Goal: Information Seeking & Learning: Find specific page/section

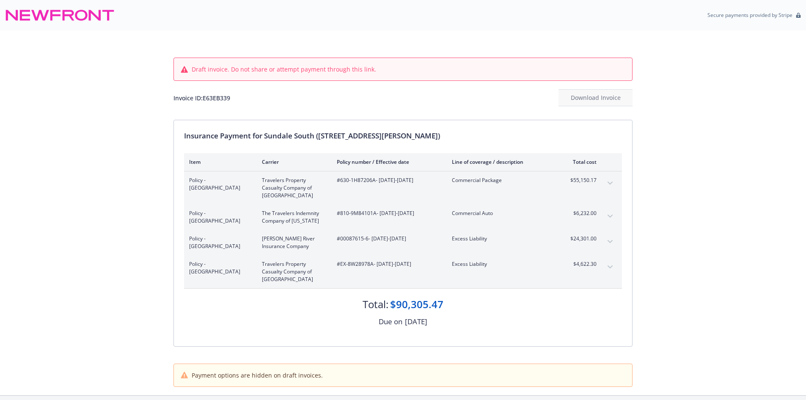
click at [212, 96] on div "Invoice ID: E63EB339" at bounding box center [201, 97] width 57 height 9
copy div "E63EB339"
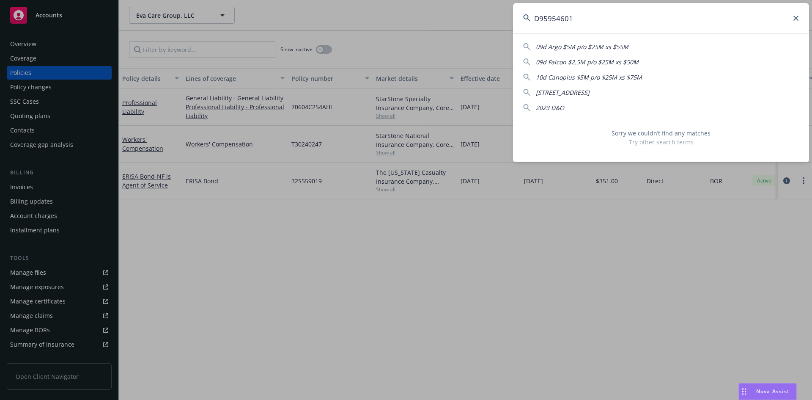
click at [590, 25] on input "D95954601" at bounding box center [661, 18] width 296 height 30
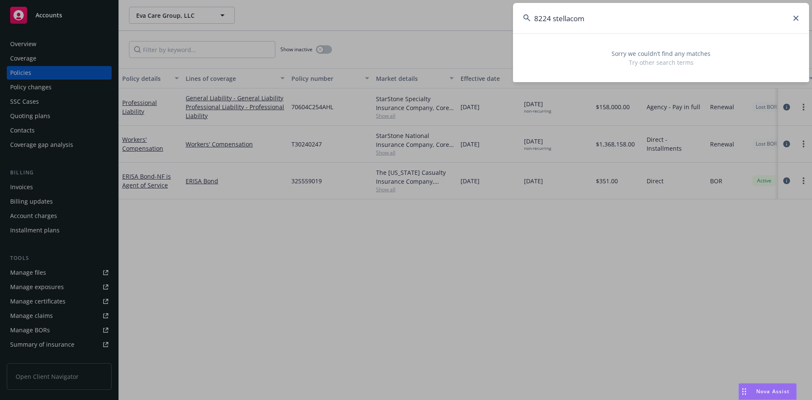
click at [594, 19] on input "8224 stellacom" at bounding box center [661, 18] width 296 height 30
paste input "FAL-202621"
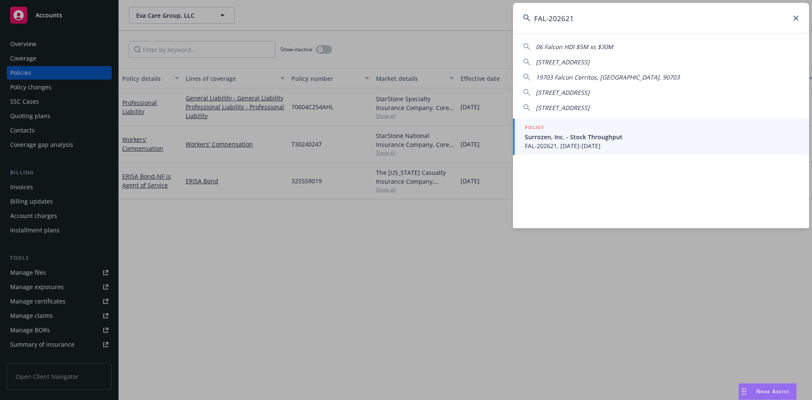
type input "FAL-202621"
click at [580, 149] on span "FAL-202621, 07/15/2025-07/15/2026" at bounding box center [662, 145] width 274 height 9
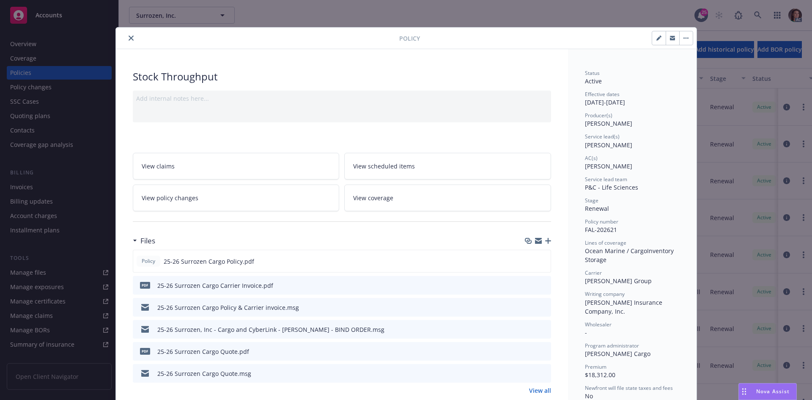
click at [541, 285] on icon "preview file" at bounding box center [543, 285] width 8 height 6
drag, startPoint x: 130, startPoint y: 36, endPoint x: 151, endPoint y: 38, distance: 20.8
click at [130, 36] on button "close" at bounding box center [131, 38] width 10 height 10
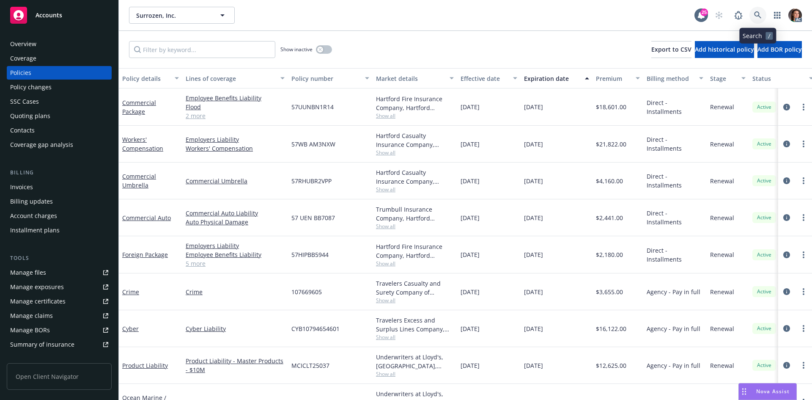
click at [757, 15] on icon at bounding box center [758, 15] width 8 height 8
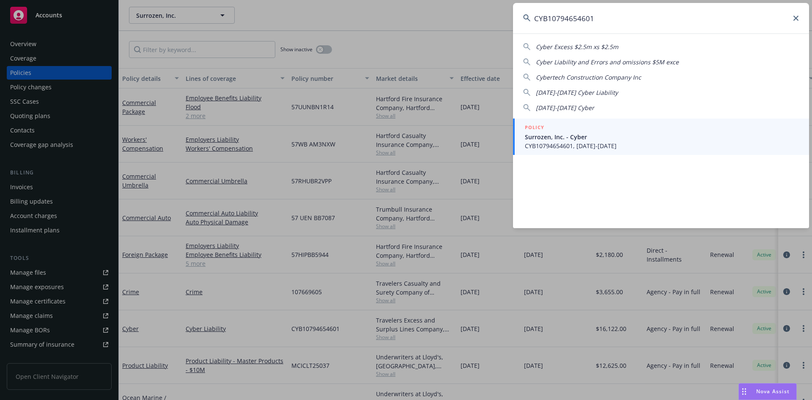
type input "CYB10794654601"
click at [583, 137] on span "Surrozen, Inc. - Cyber" at bounding box center [662, 136] width 274 height 9
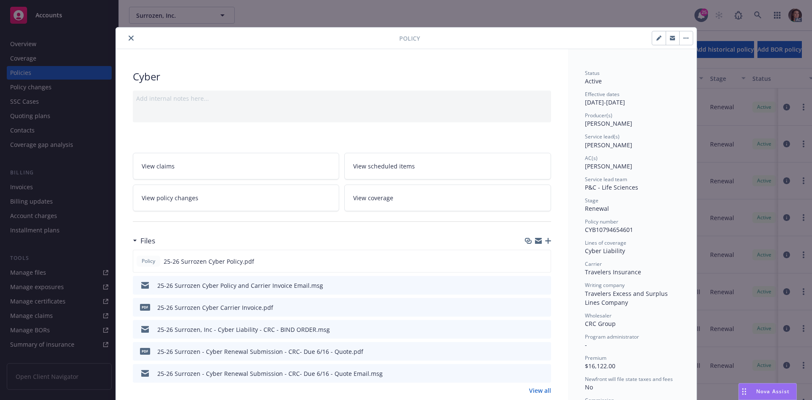
click at [540, 304] on icon "preview file" at bounding box center [543, 307] width 8 height 6
click at [129, 35] on button "close" at bounding box center [131, 38] width 10 height 10
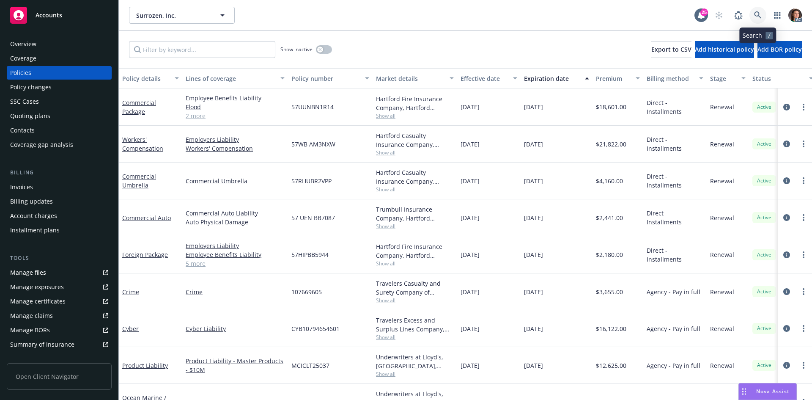
click at [762, 9] on link at bounding box center [757, 15] width 17 height 17
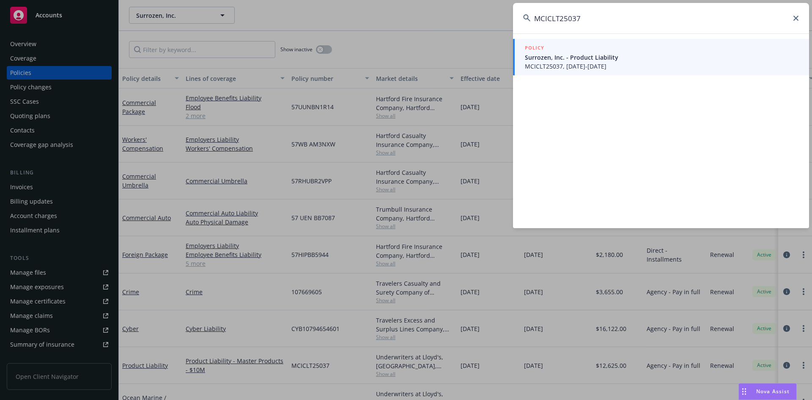
type input "MCICLT25037"
click at [594, 60] on span "Surrozen, Inc. - Product Liability" at bounding box center [662, 57] width 274 height 9
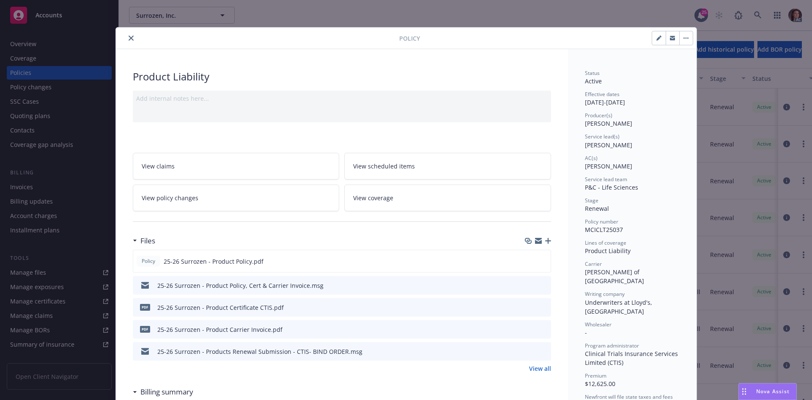
click at [544, 329] on button "preview file" at bounding box center [542, 329] width 9 height 8
click at [126, 39] on button "close" at bounding box center [131, 38] width 10 height 10
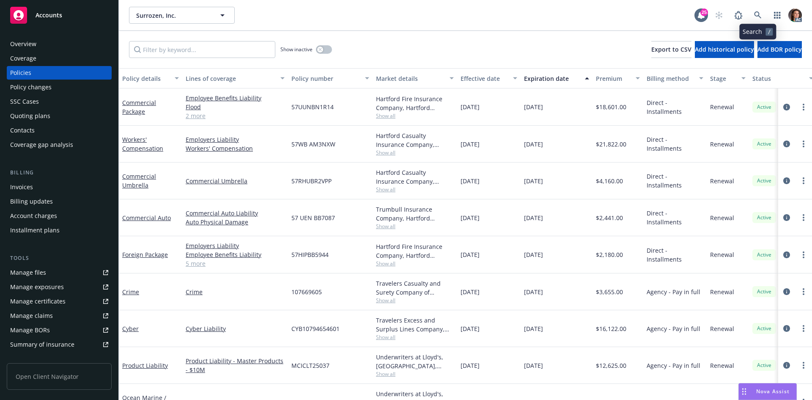
click at [765, 10] on div "AC" at bounding box center [756, 15] width 91 height 17
click at [765, 10] on span at bounding box center [757, 15] width 17 height 17
click at [758, 16] on icon at bounding box center [758, 15] width 8 height 8
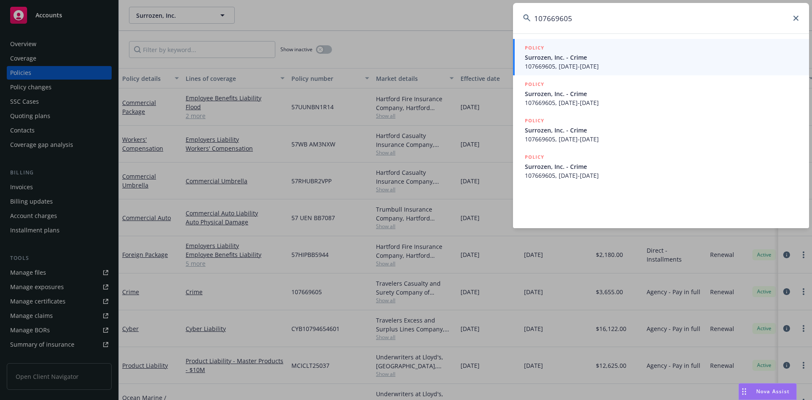
type input "107669605"
click at [586, 55] on span "Surrozen, Inc. - Crime" at bounding box center [662, 57] width 274 height 9
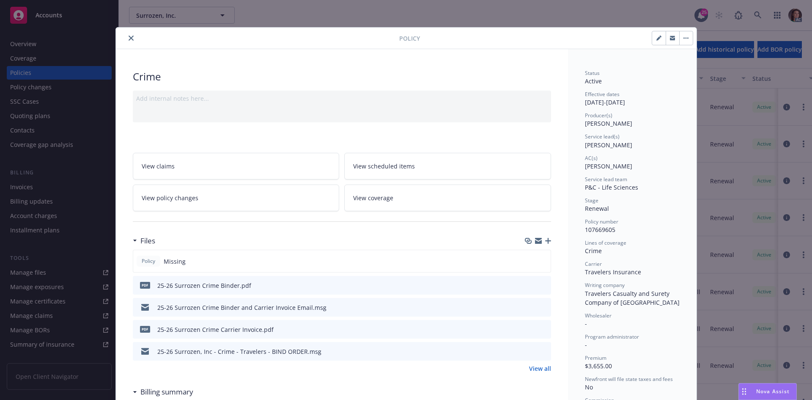
click at [541, 329] on icon "preview file" at bounding box center [543, 329] width 8 height 6
drag, startPoint x: 130, startPoint y: 34, endPoint x: 373, endPoint y: 16, distance: 243.4
click at [130, 34] on button "close" at bounding box center [131, 38] width 10 height 10
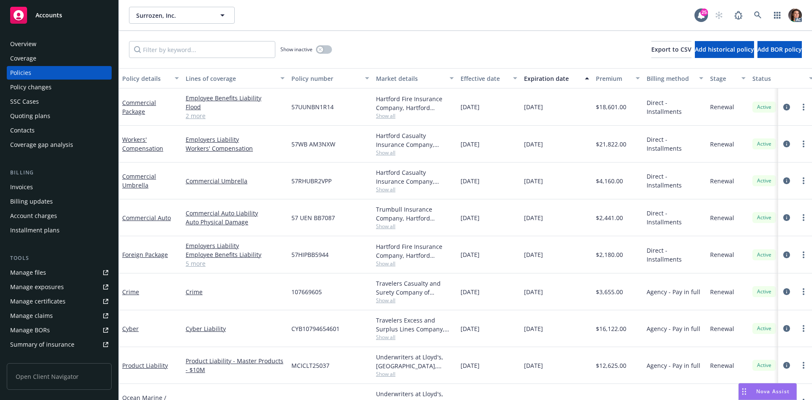
click at [766, 17] on div "AC" at bounding box center [756, 15] width 91 height 17
click at [762, 17] on link at bounding box center [757, 15] width 17 height 17
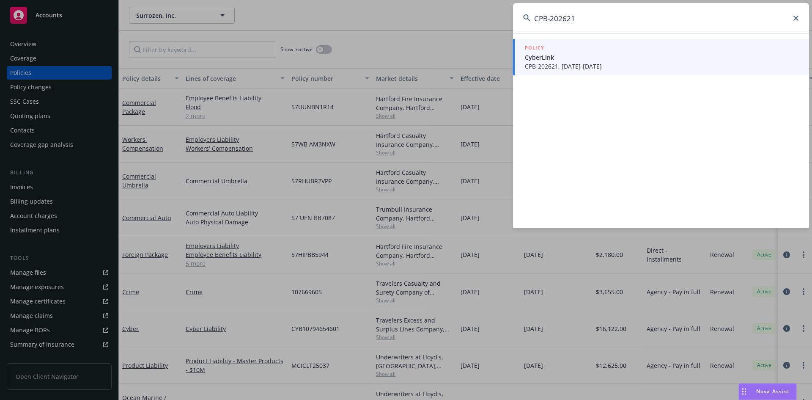
type input "CPB-202621"
click at [598, 56] on span "CyberLink" at bounding box center [662, 57] width 274 height 9
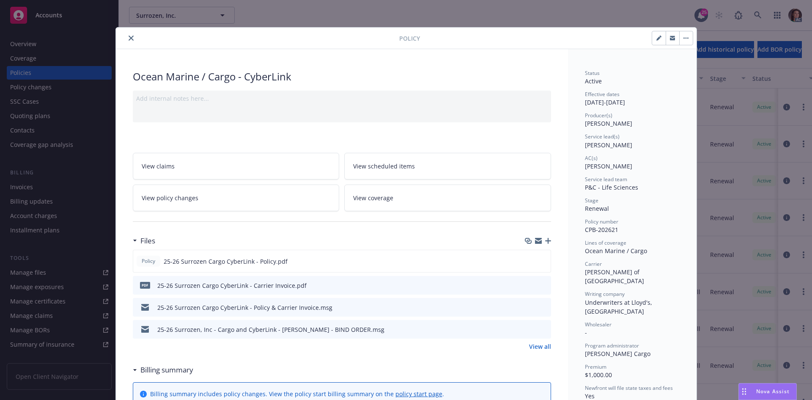
click at [540, 286] on icon "preview file" at bounding box center [543, 285] width 8 height 6
click at [129, 36] on icon "close" at bounding box center [131, 38] width 5 height 5
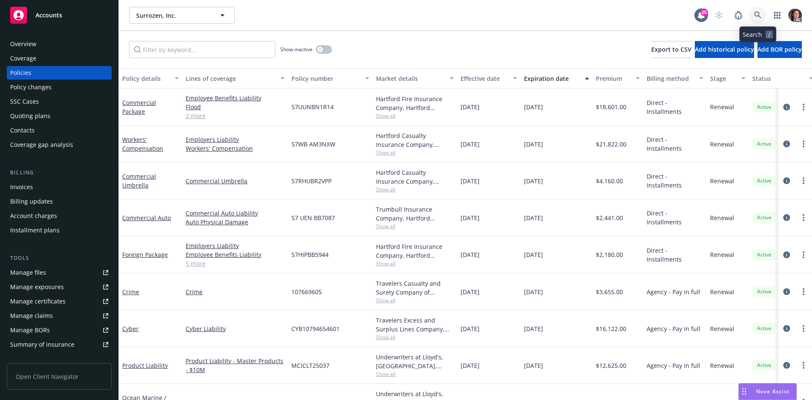
click at [757, 18] on icon at bounding box center [758, 15] width 8 height 8
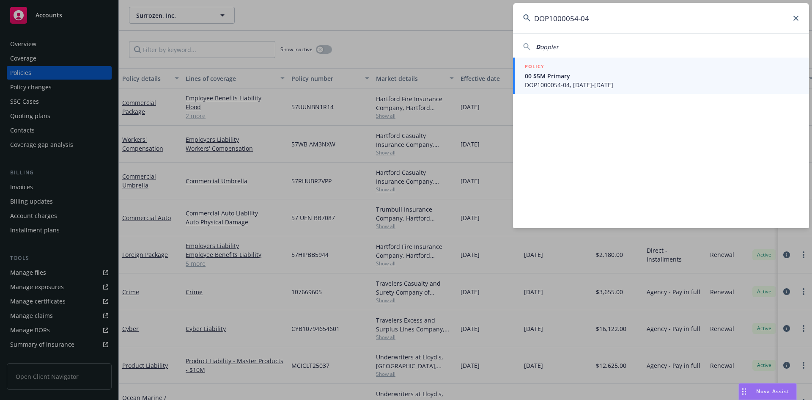
type input "DOP1000054-04"
click at [560, 75] on span "00 $5M Primary" at bounding box center [662, 75] width 274 height 9
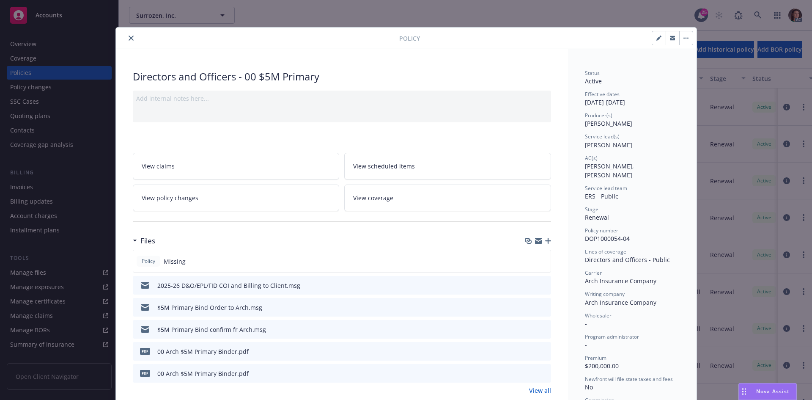
click at [542, 387] on link "View all" at bounding box center [540, 390] width 22 height 9
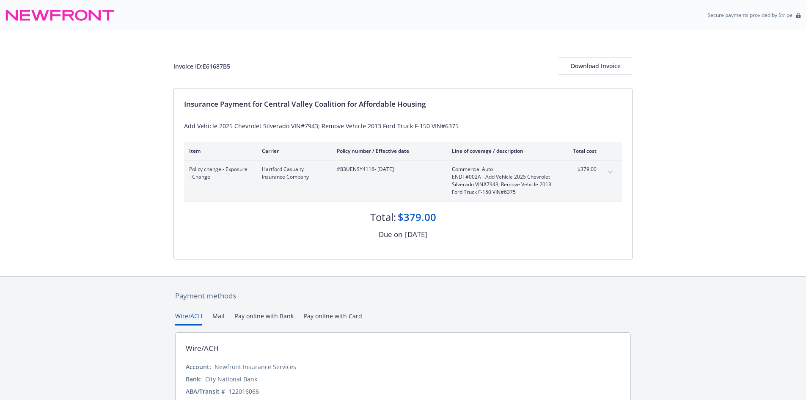
click at [357, 170] on span "#83UENSY4116 - 07/01/2025" at bounding box center [388, 169] width 102 height 8
copy span "83UENSY4116"
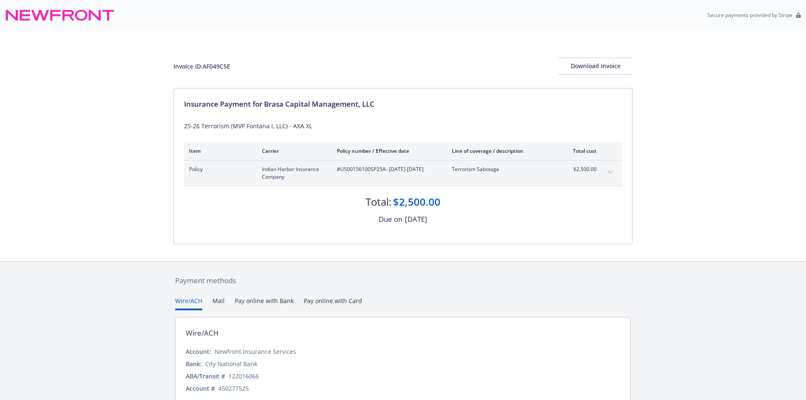
click at [351, 171] on span "#US00156100SP25A - [DATE]-[DATE]" at bounding box center [388, 169] width 102 height 8
click at [351, 171] on span "#US00156100SP25A - 08/01/2025-05/01/2026" at bounding box center [388, 169] width 102 height 8
copy span "US00156100SP25A"
click at [355, 167] on span "#EKI3577947 - [DATE]-[DATE]" at bounding box center [388, 169] width 102 height 8
click at [355, 167] on span "#EKI3577947 - 06/09/2025-10/01/2026" at bounding box center [388, 169] width 102 height 8
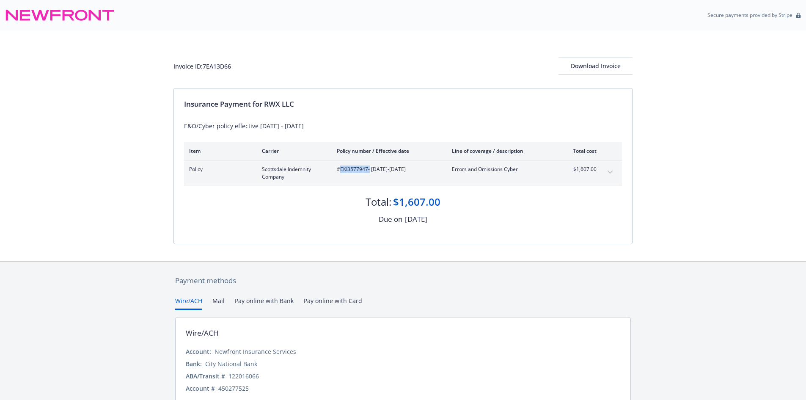
copy span "EKI3577947"
click at [263, 103] on div "Insurance Payment for RWX LLC" at bounding box center [403, 104] width 438 height 11
drag, startPoint x: 265, startPoint y: 104, endPoint x: 324, endPoint y: 108, distance: 58.5
click at [324, 108] on div "Insurance Payment for RWX LLC" at bounding box center [403, 104] width 438 height 11
copy div "RWX LLC"
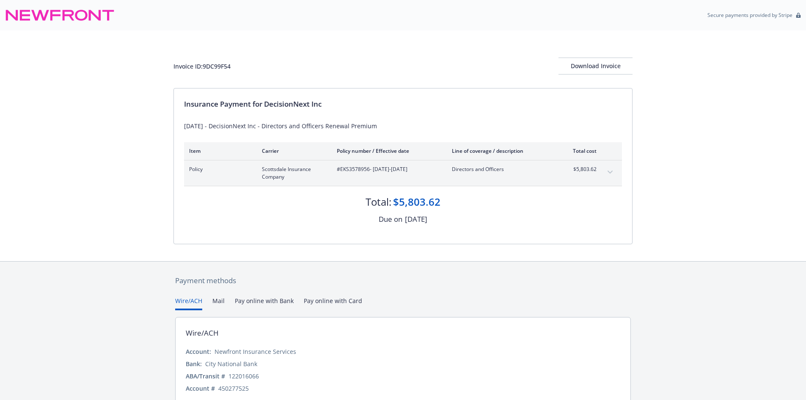
click at [361, 172] on span "#EKS3578956 - [DATE]-[DATE]" at bounding box center [388, 169] width 102 height 8
copy span "EKS3578956"
drag, startPoint x: 266, startPoint y: 104, endPoint x: 331, endPoint y: 103, distance: 65.1
click at [331, 103] on div "Insurance Payment for DecisionNext Inc" at bounding box center [403, 104] width 438 height 11
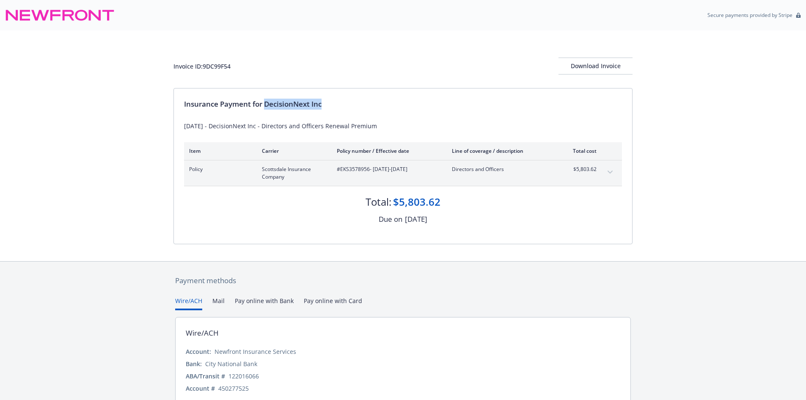
copy div "DecisionNext Inc"
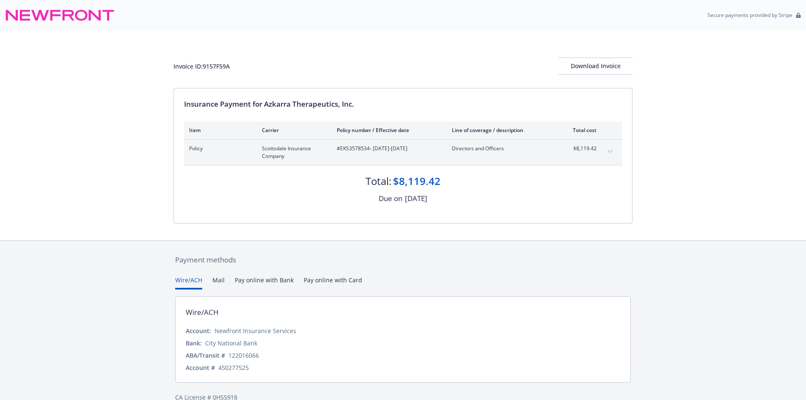
click at [359, 149] on span "#EKS3578534 - 06/11/2025-06/11/2026" at bounding box center [388, 149] width 102 height 8
copy span "EKS3578534"
drag, startPoint x: 265, startPoint y: 102, endPoint x: 385, endPoint y: 101, distance: 119.7
click at [385, 101] on div "Insurance Payment for Azkarra Therapeutics, Inc." at bounding box center [403, 104] width 438 height 11
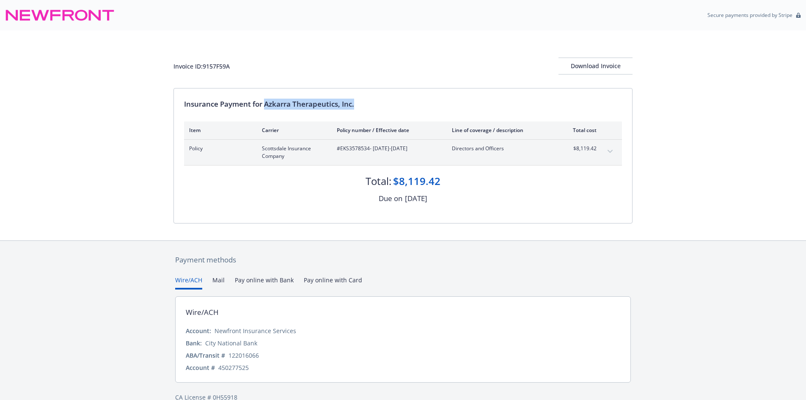
copy div "Azkarra Therapeutics, Inc."
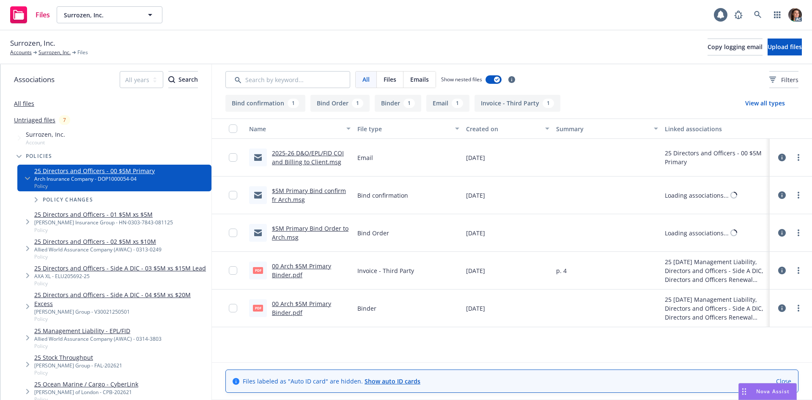
click at [307, 269] on link "00 Arch $5M Primary Binder.pdf" at bounding box center [301, 270] width 59 height 17
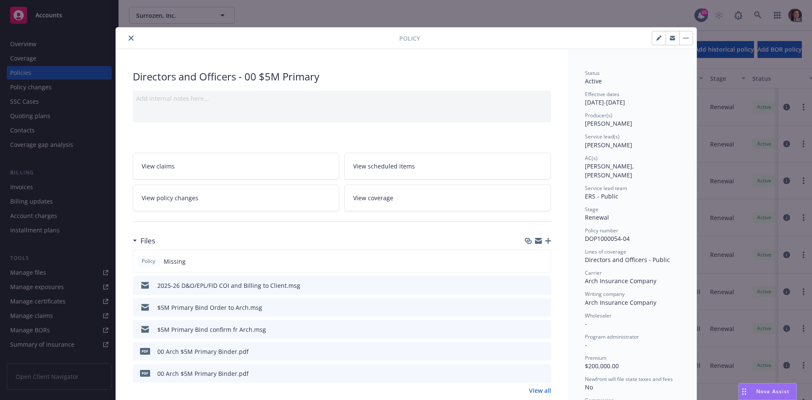
click at [129, 38] on icon "close" at bounding box center [131, 38] width 5 height 5
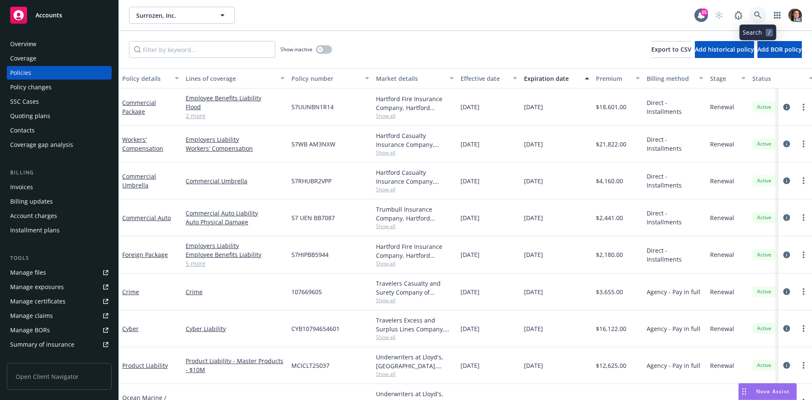
click at [763, 15] on link at bounding box center [757, 15] width 17 height 17
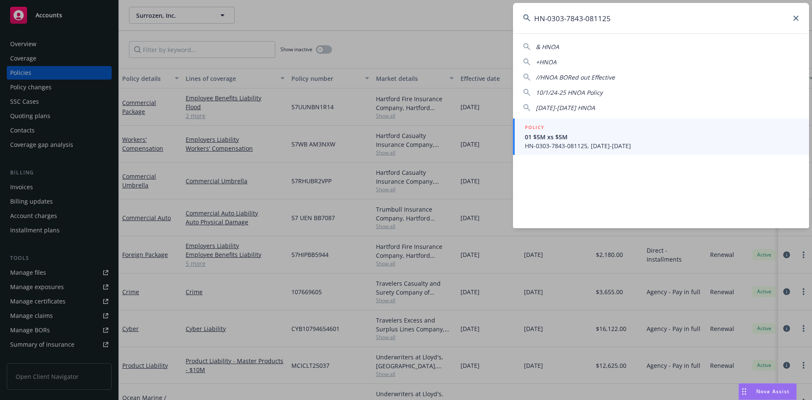
type input "HN-0303-7843-081125"
click at [582, 137] on span "01 $5M xs $5M" at bounding box center [662, 136] width 274 height 9
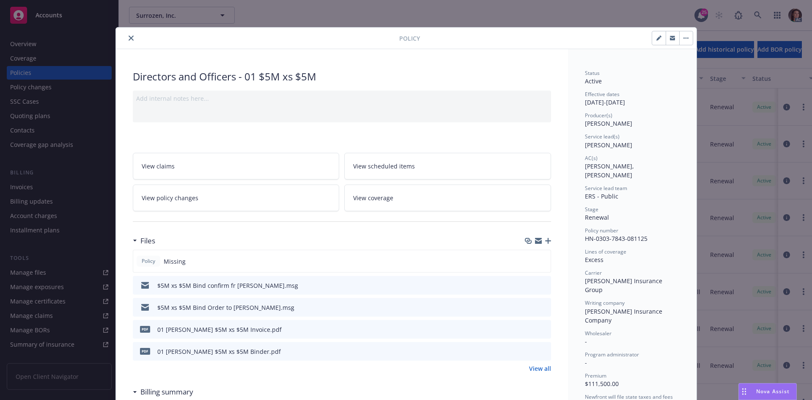
click at [539, 327] on icon "preview file" at bounding box center [543, 329] width 8 height 6
click at [129, 34] on button "close" at bounding box center [131, 38] width 10 height 10
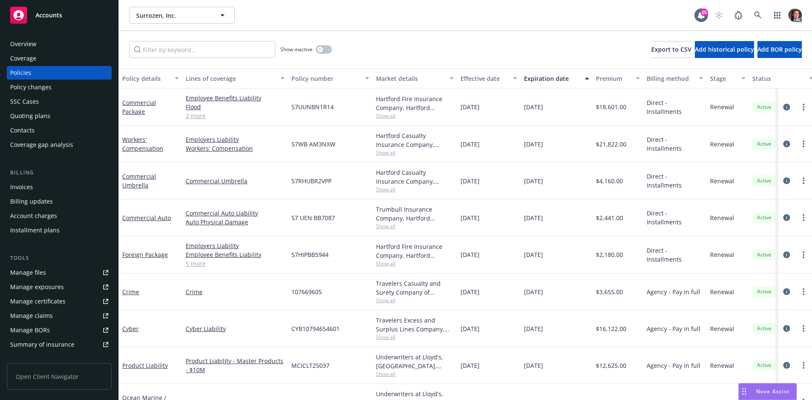
click at [748, 16] on div "AC" at bounding box center [756, 15] width 91 height 17
click at [759, 16] on icon at bounding box center [757, 14] width 7 height 7
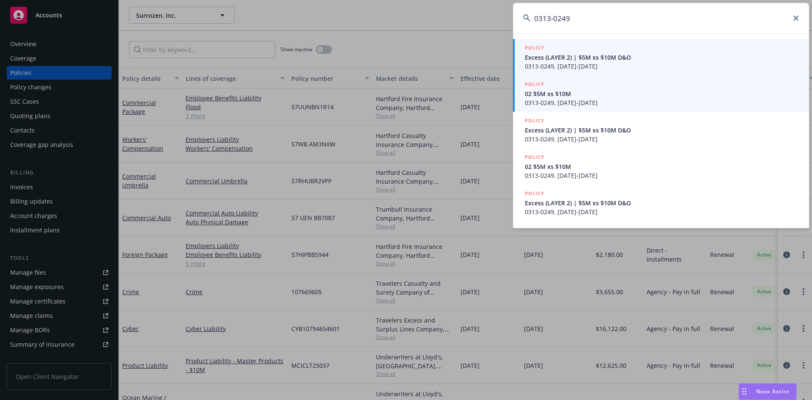
type input "0313-0249"
click at [571, 99] on span "0313-0249, 08/11/2025-08/11/2026" at bounding box center [662, 102] width 274 height 9
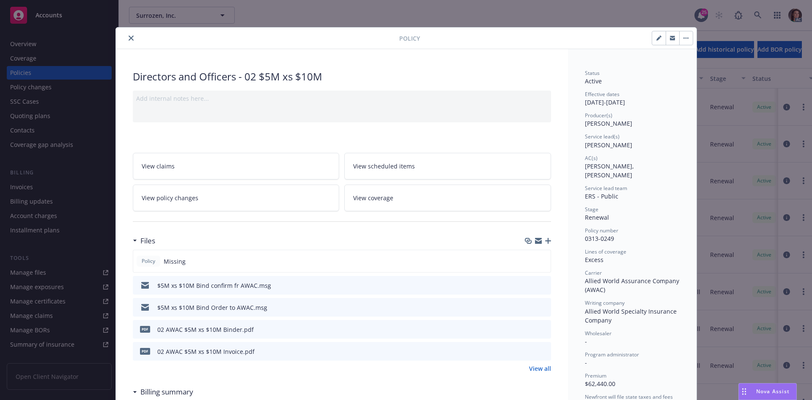
click at [539, 352] on icon "preview file" at bounding box center [543, 351] width 8 height 6
click at [126, 35] on button "close" at bounding box center [131, 38] width 10 height 10
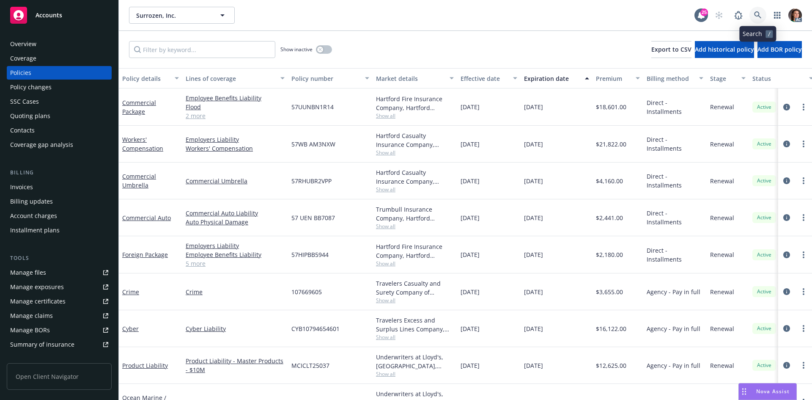
click at [758, 18] on icon at bounding box center [758, 15] width 8 height 8
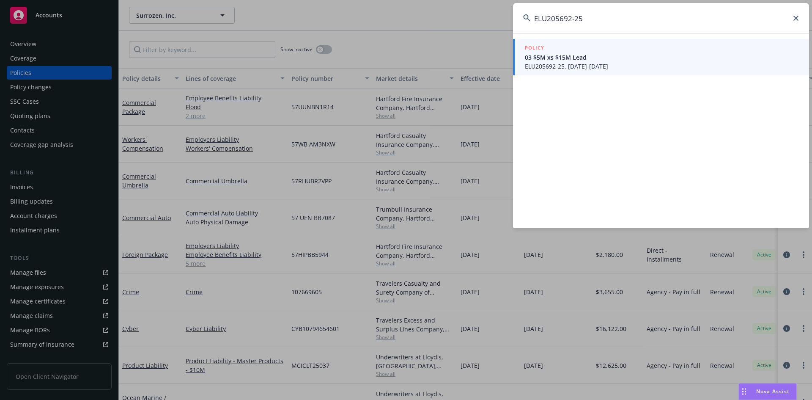
type input "ELU205692-25"
click at [586, 51] on div "POLICY" at bounding box center [662, 48] width 274 height 9
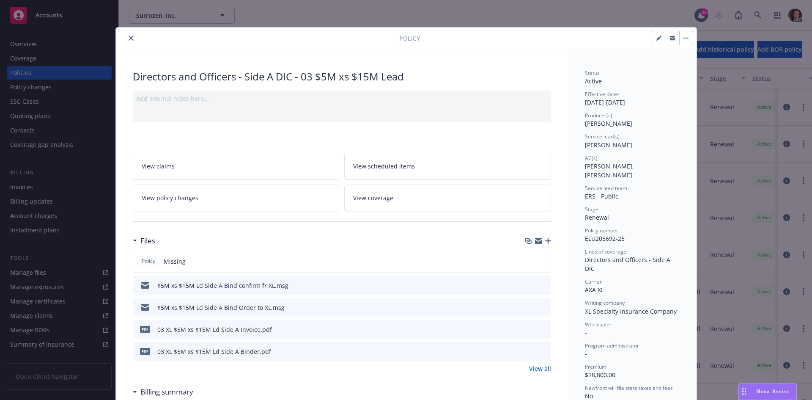
click at [541, 330] on icon "preview file" at bounding box center [543, 329] width 8 height 6
click at [130, 36] on button "close" at bounding box center [131, 38] width 10 height 10
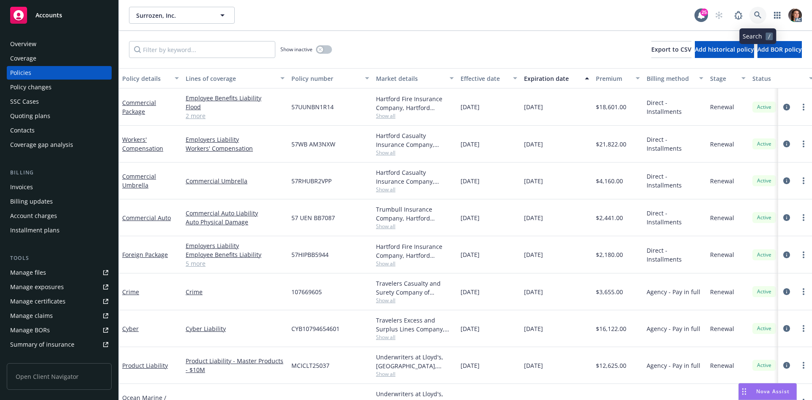
click at [758, 13] on icon at bounding box center [758, 15] width 8 height 8
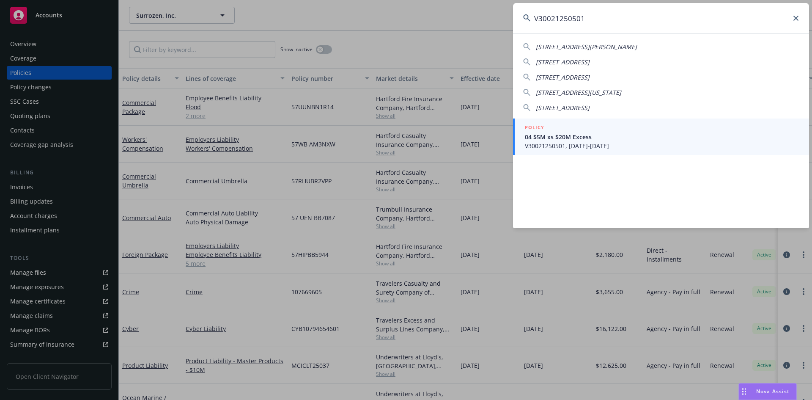
type input "V30021250501"
click at [560, 132] on span "04 $5M xs $20M Excess" at bounding box center [662, 136] width 274 height 9
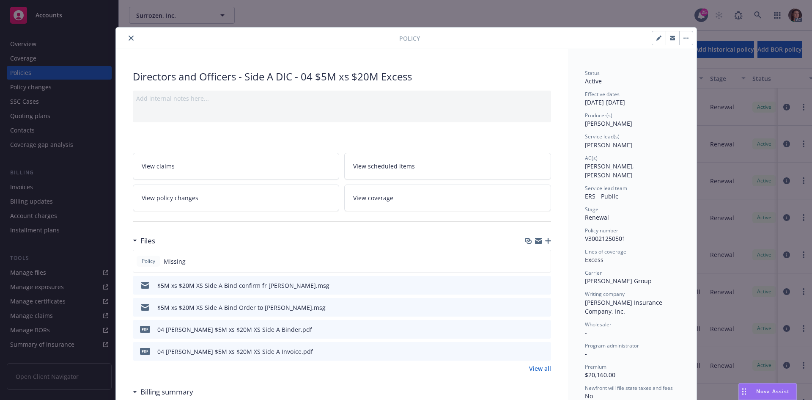
click at [539, 349] on icon "preview file" at bounding box center [543, 351] width 8 height 6
click at [129, 37] on icon "close" at bounding box center [131, 38] width 5 height 5
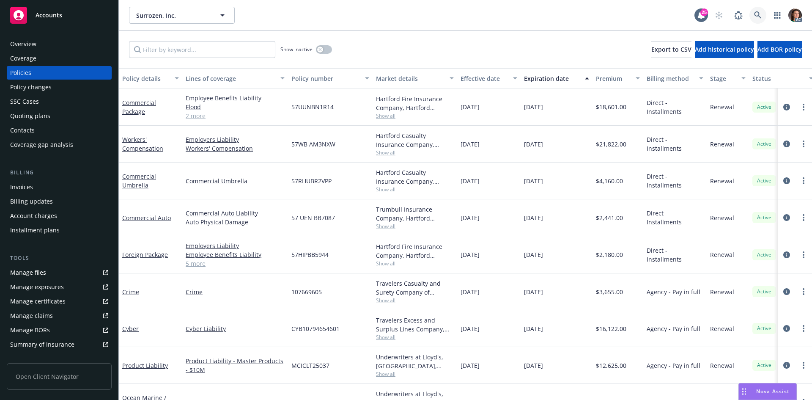
click at [753, 18] on link at bounding box center [757, 15] width 17 height 17
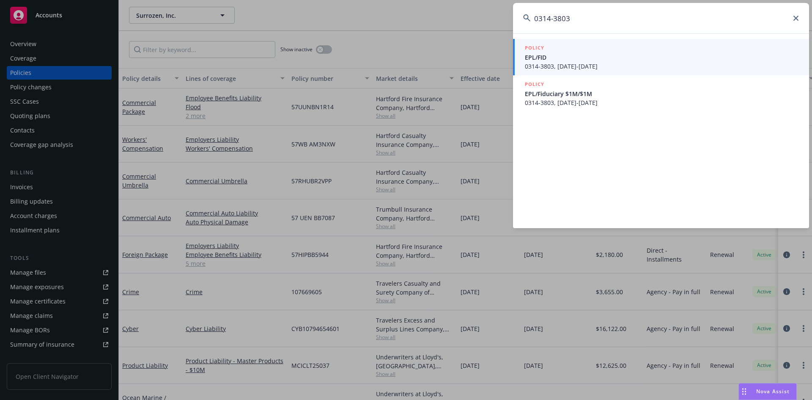
type input "0314-3803"
click at [590, 53] on span "EPL/FID" at bounding box center [662, 57] width 274 height 9
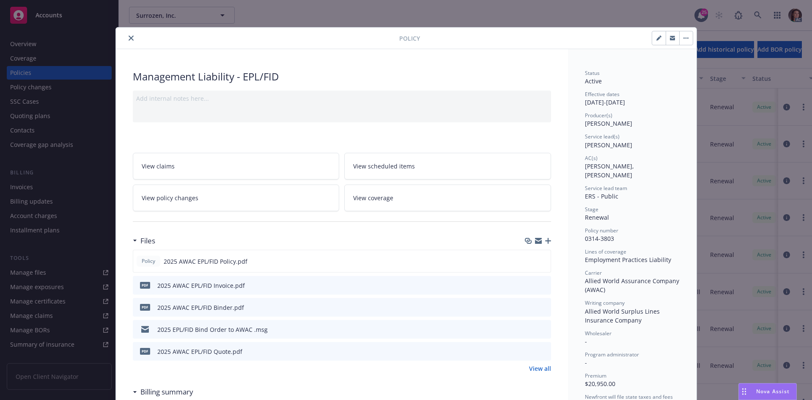
click at [129, 36] on icon "close" at bounding box center [131, 38] width 5 height 5
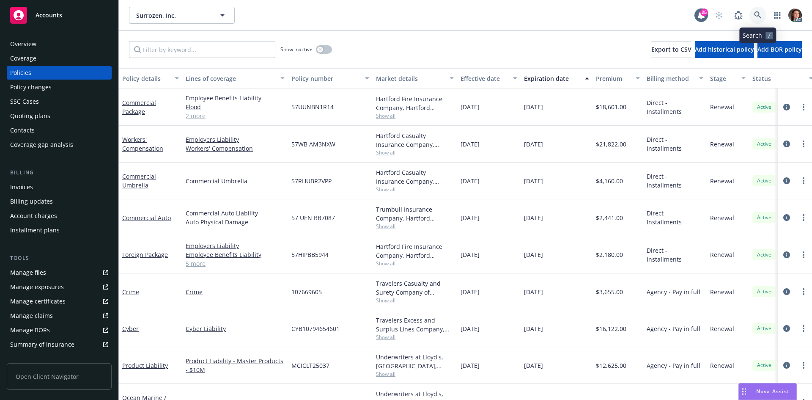
click at [755, 14] on icon at bounding box center [758, 15] width 8 height 8
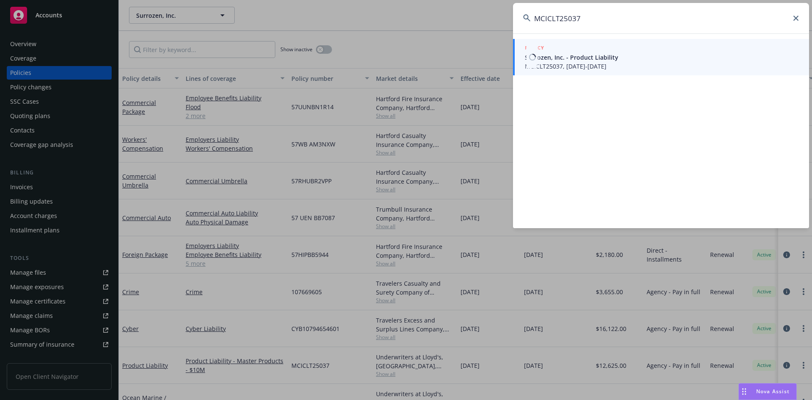
type input "MCICLT25037"
click at [578, 56] on span "Surrozen, Inc. - Product Liability" at bounding box center [662, 57] width 274 height 9
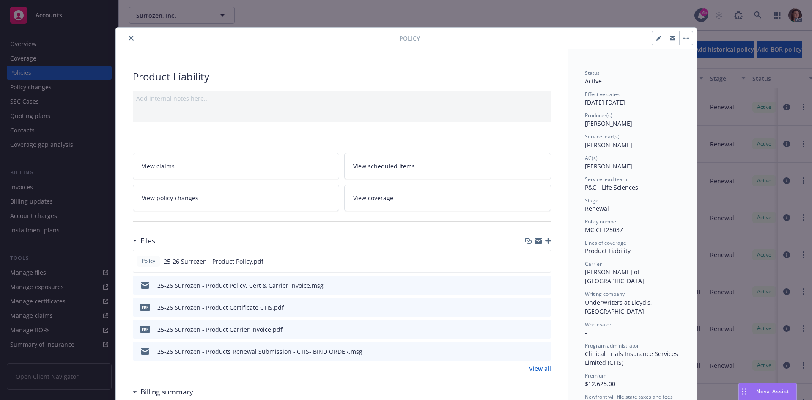
click at [129, 40] on icon "close" at bounding box center [131, 38] width 5 height 5
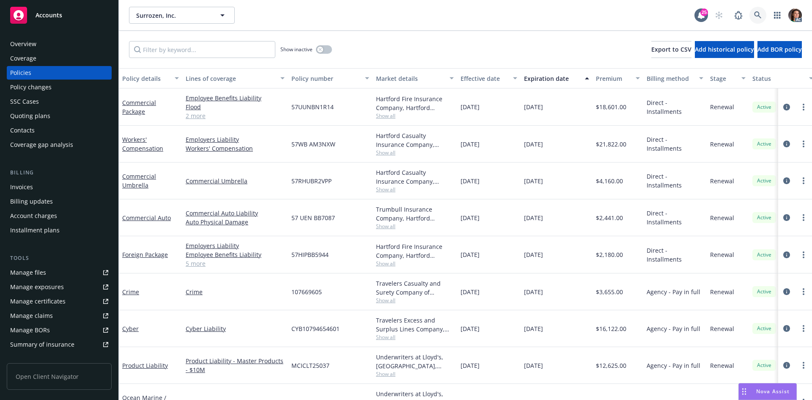
click at [759, 14] on icon at bounding box center [757, 14] width 7 height 7
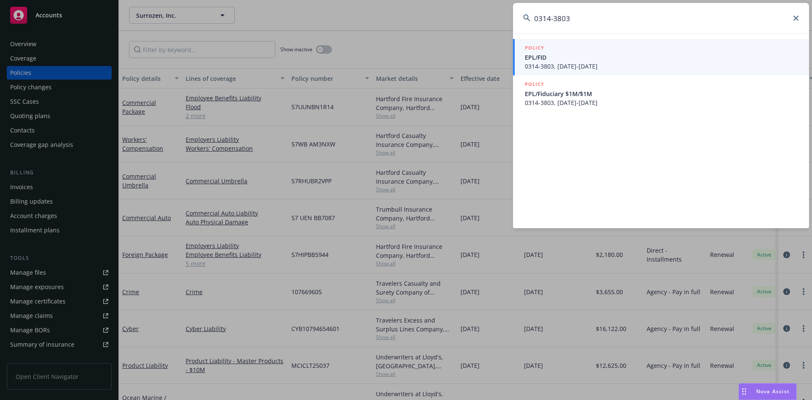
type input "0314-3803"
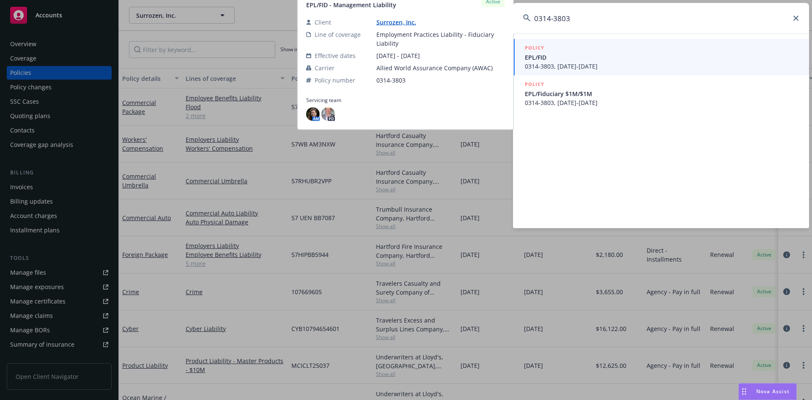
click at [597, 57] on span "EPL/FID" at bounding box center [662, 57] width 274 height 9
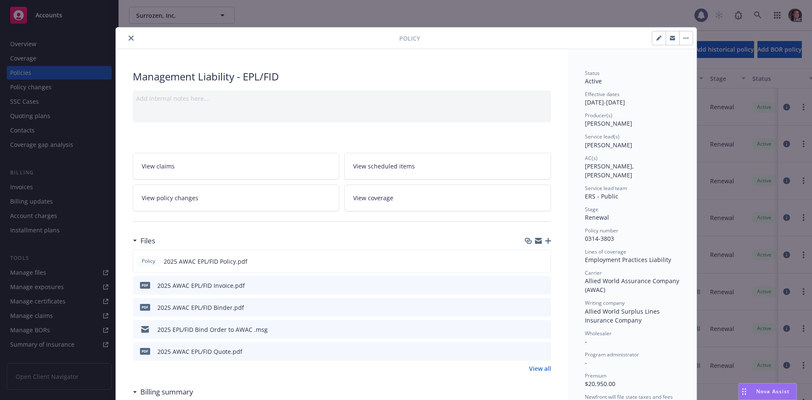
scroll to position [25, 0]
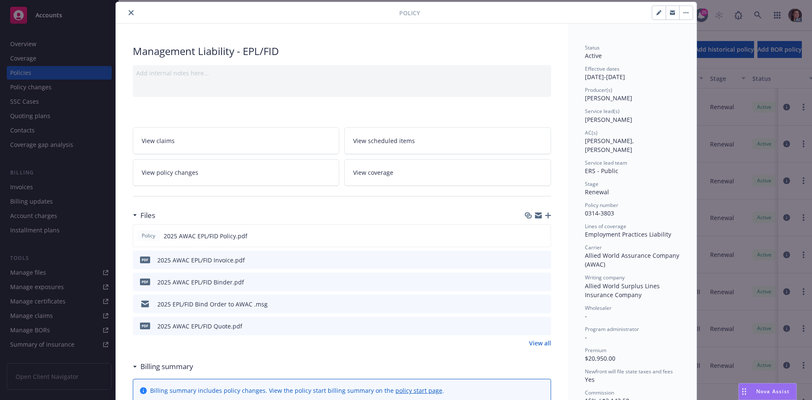
click at [539, 261] on icon "preview file" at bounding box center [543, 259] width 8 height 6
click at [129, 10] on button "close" at bounding box center [131, 13] width 10 height 10
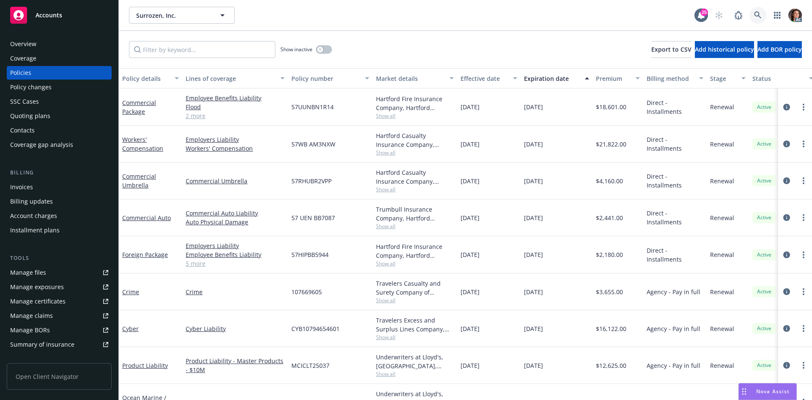
click at [755, 16] on icon at bounding box center [758, 15] width 8 height 8
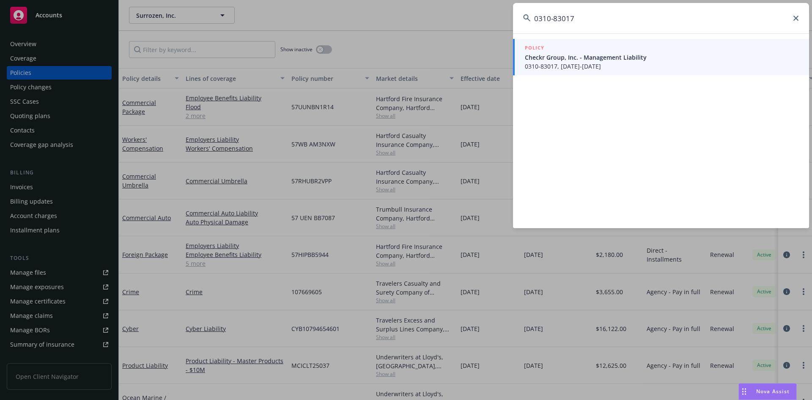
type input "0310-83017"
click at [547, 53] on span "Checkr Group, Inc. - Management Liability" at bounding box center [662, 57] width 274 height 9
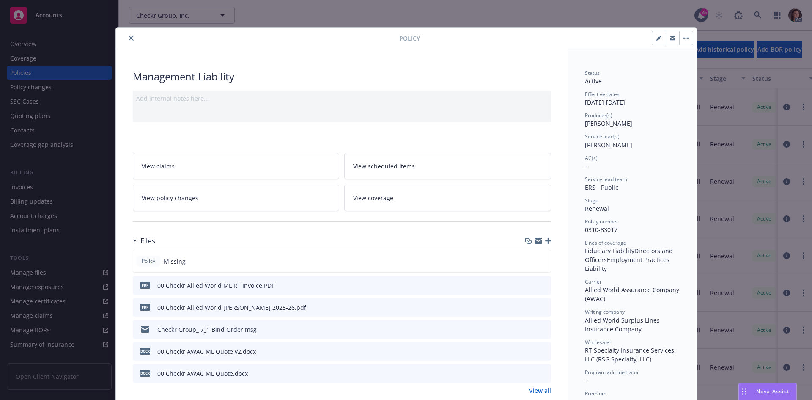
click at [536, 284] on div at bounding box center [537, 285] width 21 height 9
click at [541, 283] on icon "preview file" at bounding box center [543, 285] width 8 height 6
click at [129, 38] on icon "close" at bounding box center [131, 38] width 5 height 5
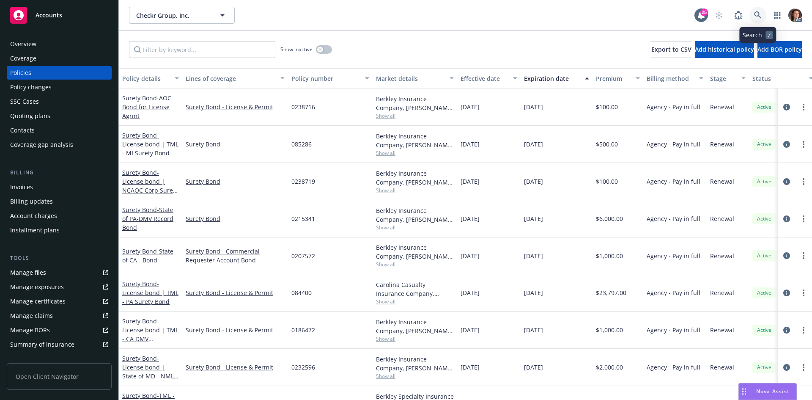
click at [755, 10] on link at bounding box center [757, 15] width 17 height 17
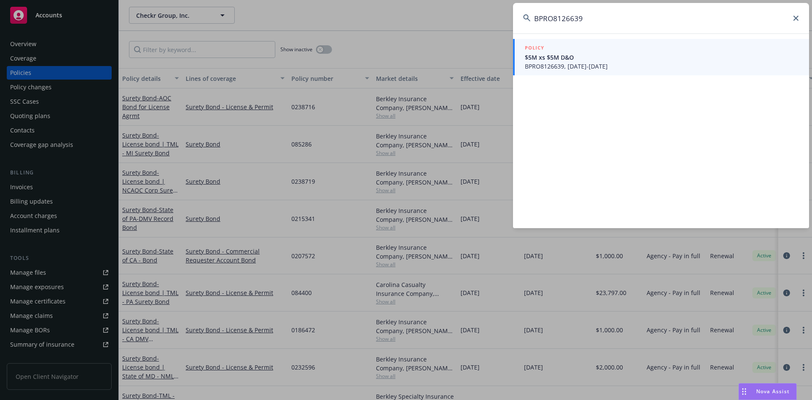
type input "BPRO8126639"
click at [587, 49] on div "POLICY" at bounding box center [662, 48] width 274 height 9
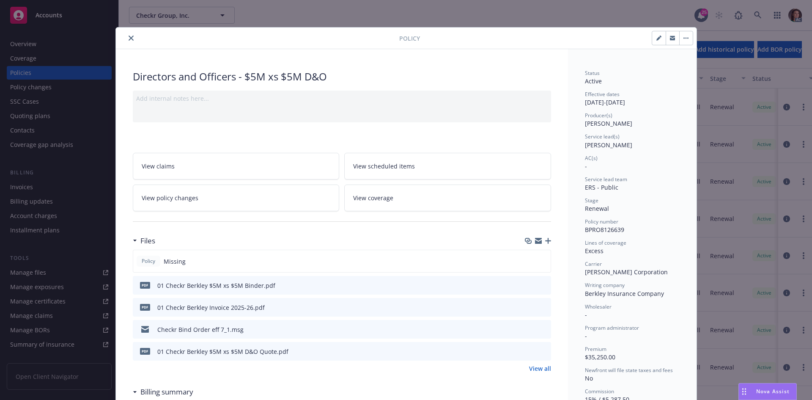
click at [540, 307] on icon "preview file" at bounding box center [543, 307] width 8 height 6
drag, startPoint x: 125, startPoint y: 37, endPoint x: 143, endPoint y: 35, distance: 17.5
click at [129, 37] on icon "close" at bounding box center [131, 38] width 5 height 5
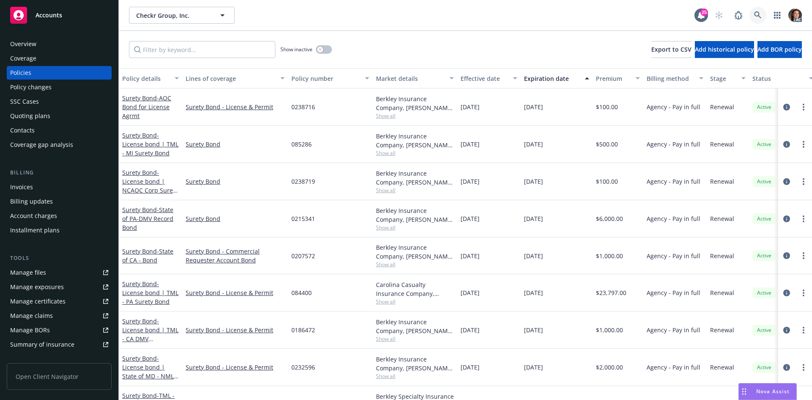
click at [755, 16] on icon at bounding box center [758, 15] width 8 height 8
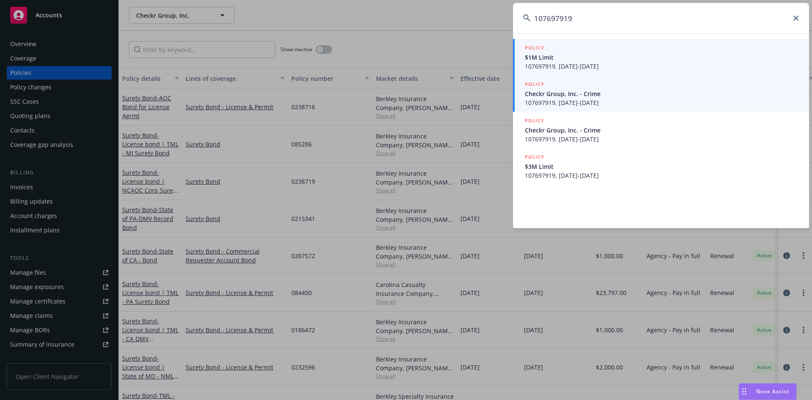
type input "107697919"
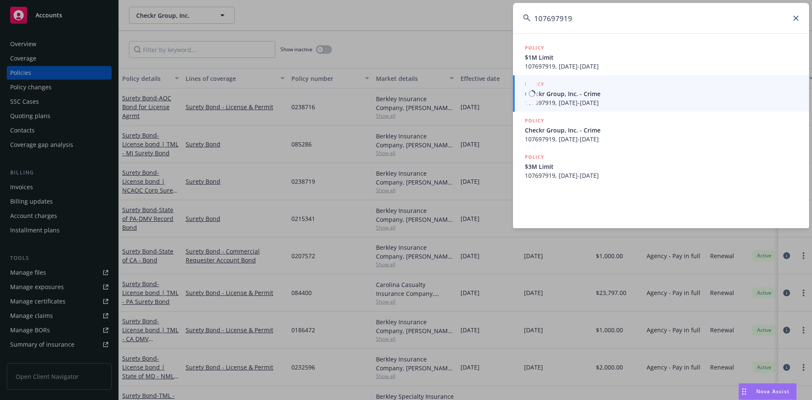
click at [546, 97] on span "Checkr Group, Inc. - Crime" at bounding box center [662, 93] width 274 height 9
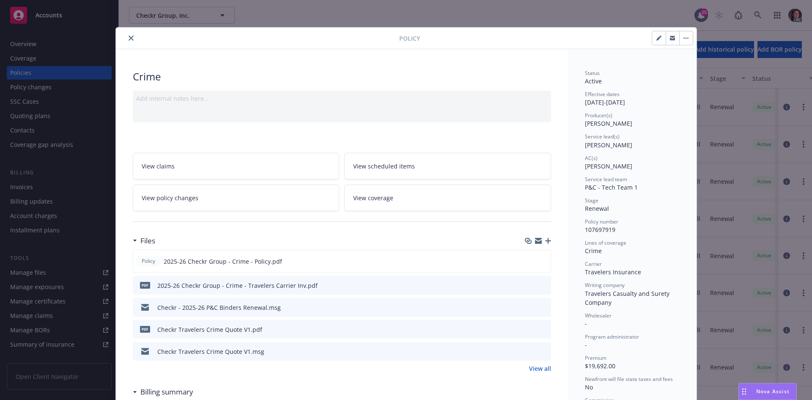
drag, startPoint x: 126, startPoint y: 39, endPoint x: 437, endPoint y: 8, distance: 313.2
click at [129, 39] on icon "close" at bounding box center [131, 38] width 5 height 5
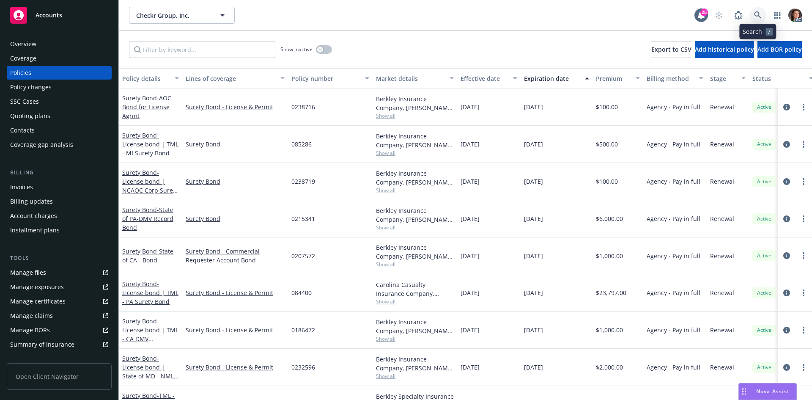
click at [762, 17] on link at bounding box center [757, 15] width 17 height 17
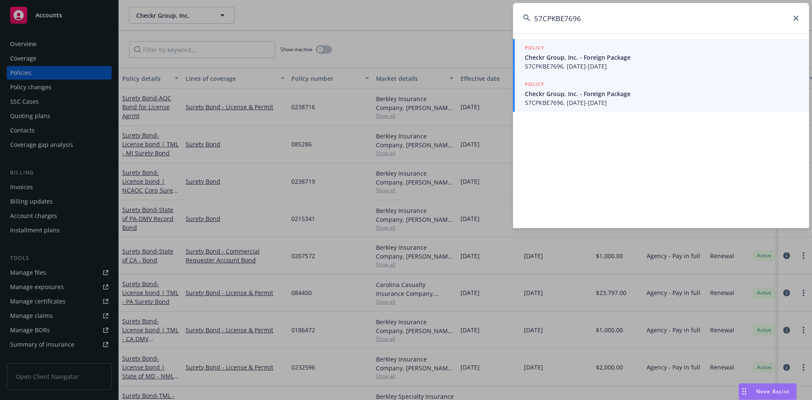
type input "57CPKBE7696"
click at [592, 93] on span "Checkr Group, Inc. - Foreign Package" at bounding box center [662, 93] width 274 height 9
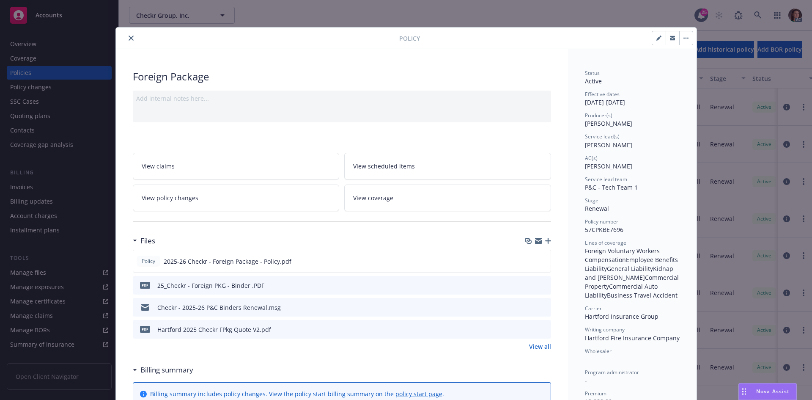
click at [129, 37] on icon "close" at bounding box center [131, 38] width 5 height 5
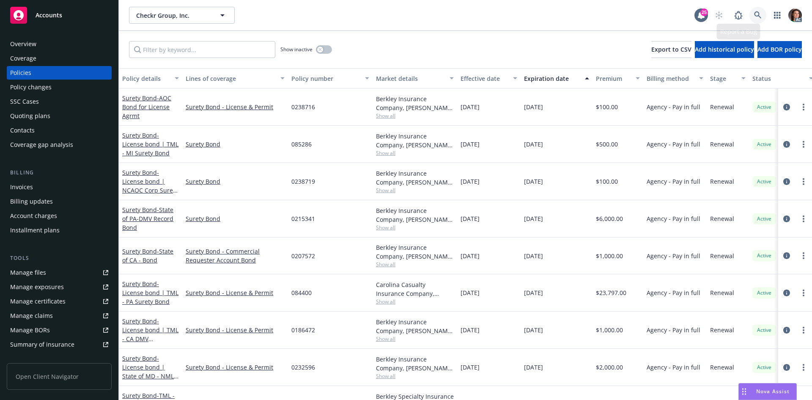
click at [762, 17] on link at bounding box center [757, 15] width 17 height 17
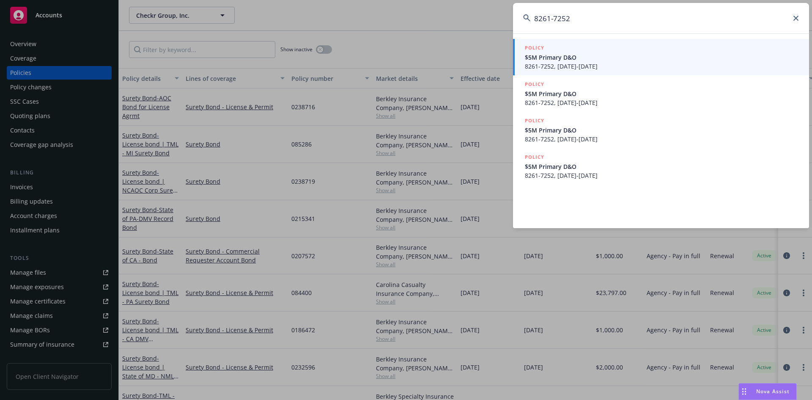
type input "8261-7252"
drag, startPoint x: 541, startPoint y: 62, endPoint x: 537, endPoint y: 61, distance: 4.3
click at [541, 62] on span "8261-7252, 05/22/2024-11/22/2025" at bounding box center [662, 66] width 274 height 9
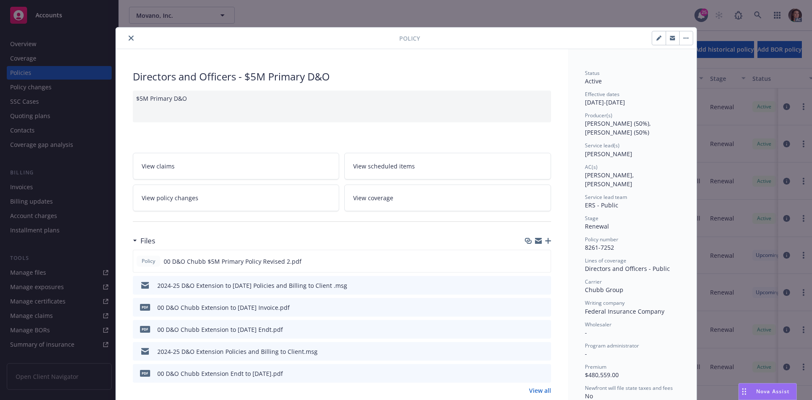
click at [542, 306] on icon "preview file" at bounding box center [543, 307] width 8 height 6
click at [129, 39] on icon "close" at bounding box center [131, 38] width 5 height 5
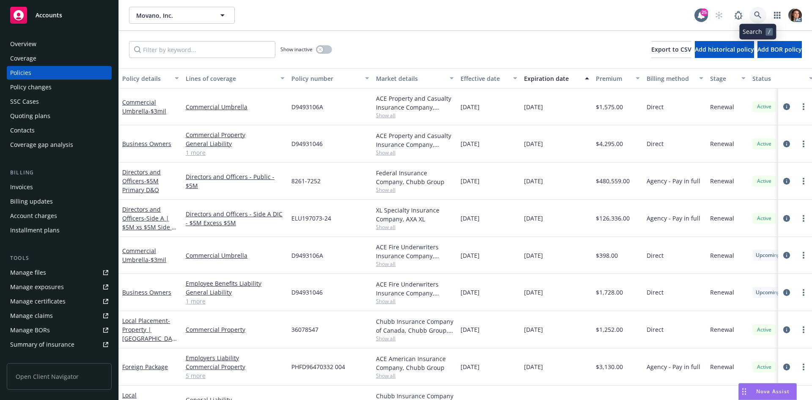
click at [758, 11] on link at bounding box center [757, 15] width 17 height 17
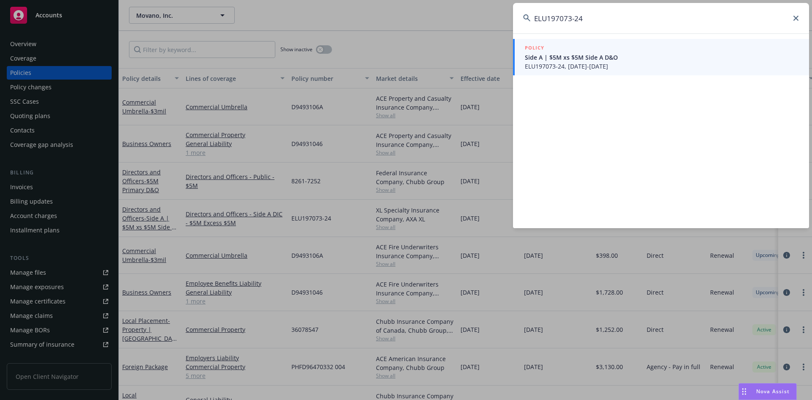
type input "ELU197073-24"
click at [540, 56] on span "Side A | $5M xs $5M Side A D&O" at bounding box center [662, 57] width 274 height 9
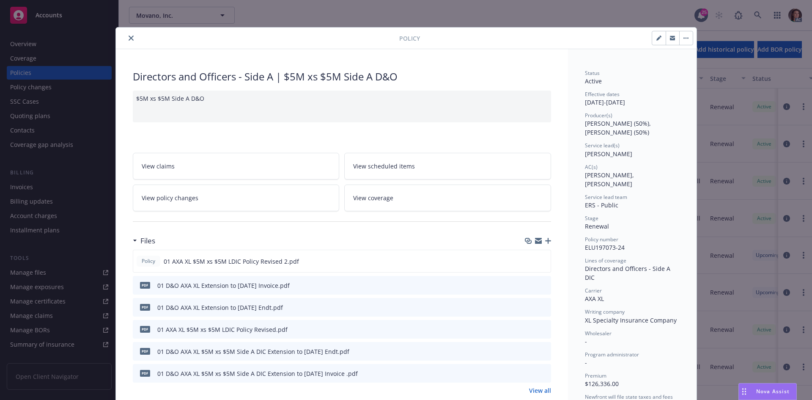
click at [542, 284] on icon "preview file" at bounding box center [543, 285] width 8 height 6
click at [133, 40] on div at bounding box center [259, 38] width 280 height 10
click at [126, 36] on button "close" at bounding box center [131, 38] width 10 height 10
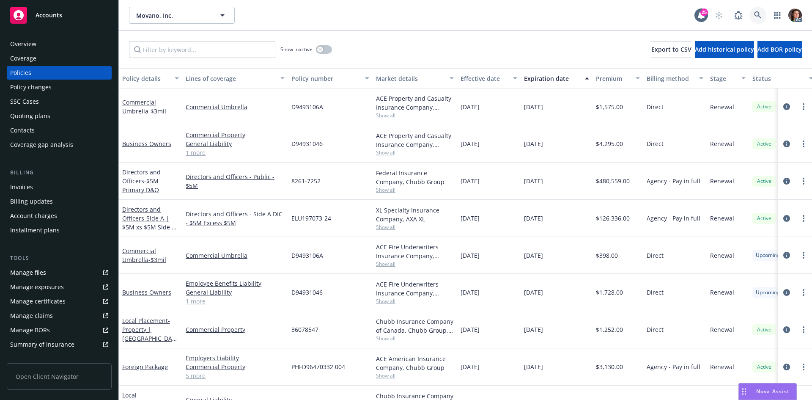
click at [765, 14] on link at bounding box center [757, 15] width 17 height 17
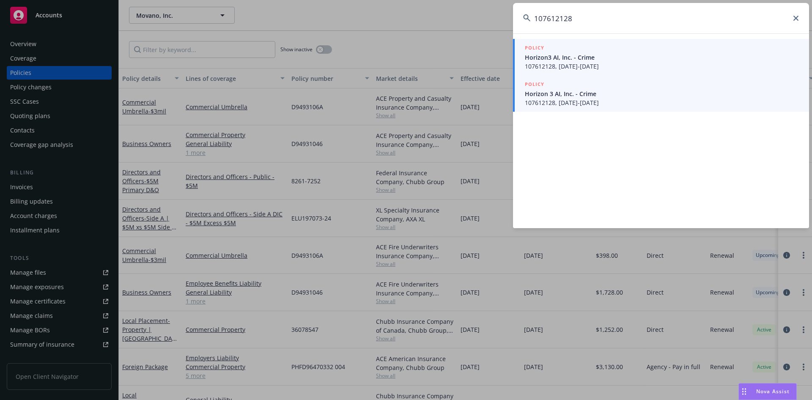
type input "107612128"
click at [596, 93] on span "Horizon 3 AI, Inc. - Crime" at bounding box center [662, 93] width 274 height 9
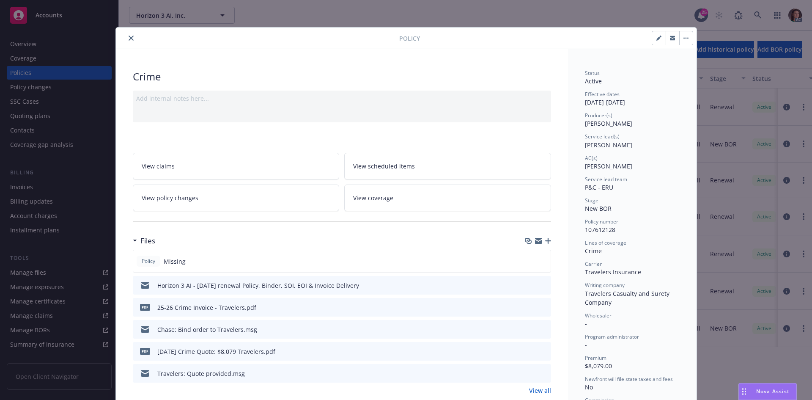
click at [132, 38] on button "close" at bounding box center [131, 38] width 10 height 10
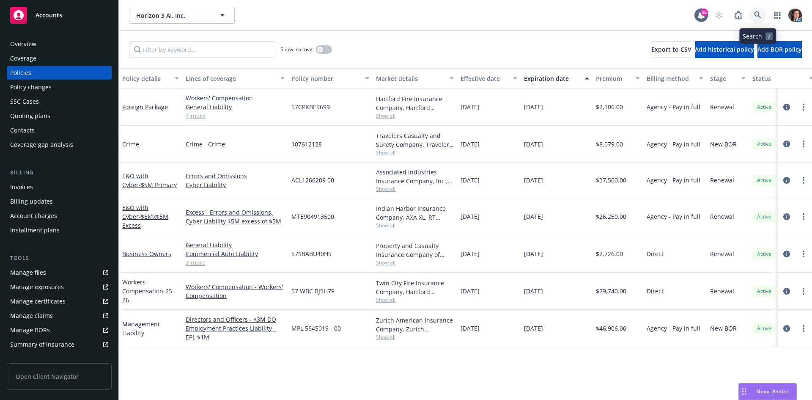
click at [760, 11] on icon at bounding box center [758, 15] width 8 height 8
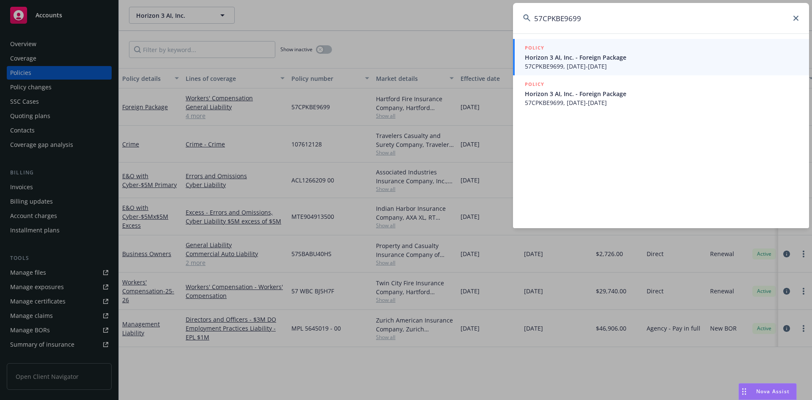
type input "57CPKBE9699"
click at [604, 56] on span "Horizon 3 AI, Inc. - Foreign Package" at bounding box center [662, 57] width 274 height 9
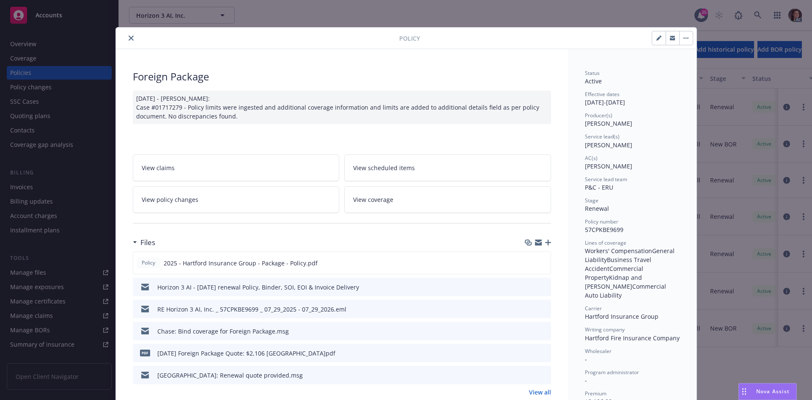
drag, startPoint x: 124, startPoint y: 38, endPoint x: 208, endPoint y: 14, distance: 87.0
click at [126, 38] on button "close" at bounding box center [131, 38] width 10 height 10
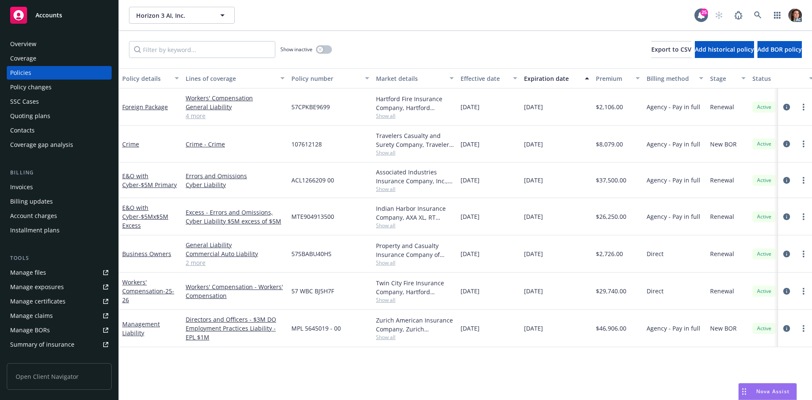
click at [760, 5] on div "Horizon 3 AI, Inc. Horizon 3 AI, Inc. 25 AC" at bounding box center [465, 15] width 693 height 30
click at [760, 16] on icon at bounding box center [758, 15] width 8 height 8
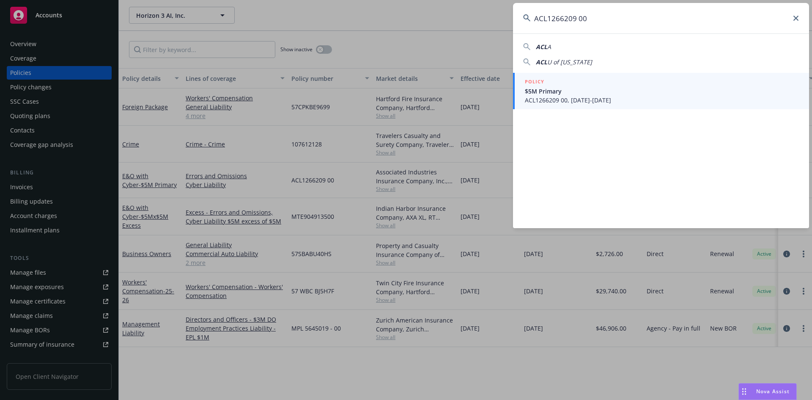
type input "ACL1266209 00"
click at [558, 85] on div "POLICY" at bounding box center [662, 81] width 274 height 9
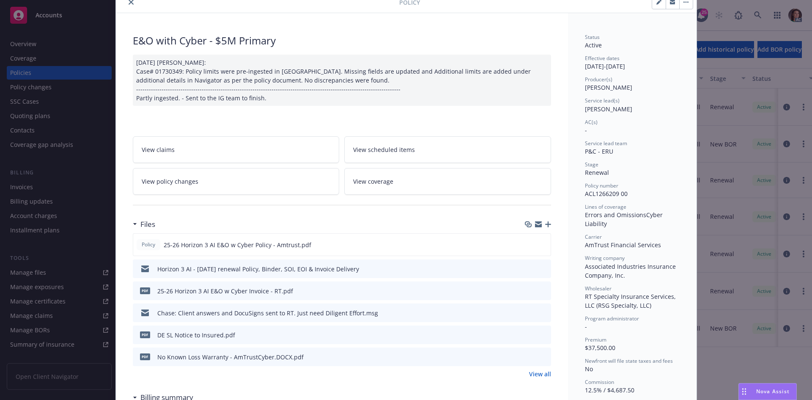
scroll to position [85, 0]
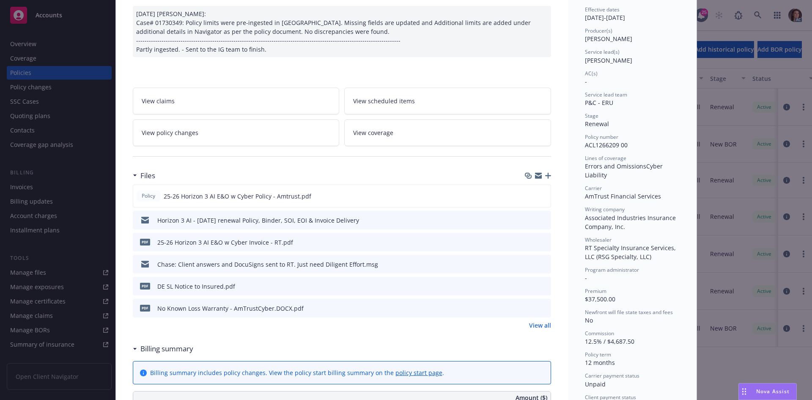
click at [542, 242] on icon "preview file" at bounding box center [543, 242] width 8 height 6
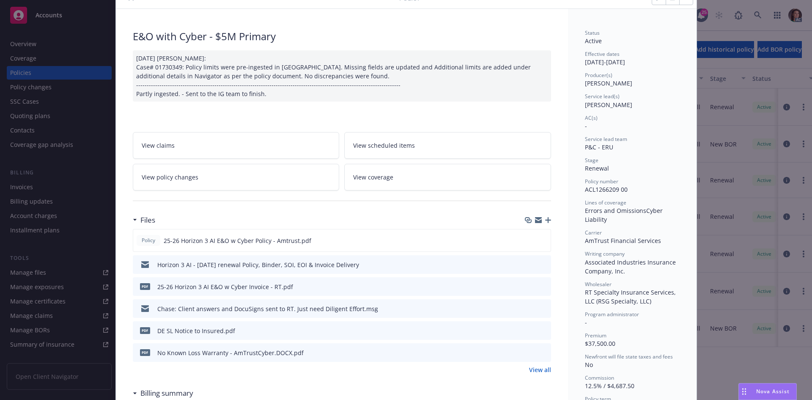
scroll to position [0, 0]
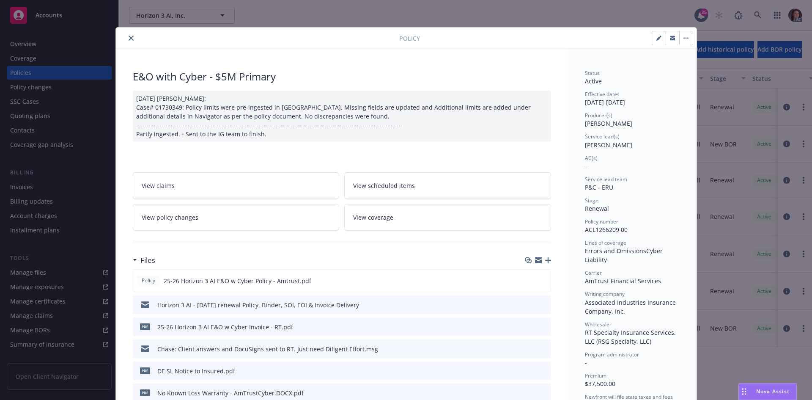
click at [126, 34] on button "close" at bounding box center [131, 38] width 10 height 10
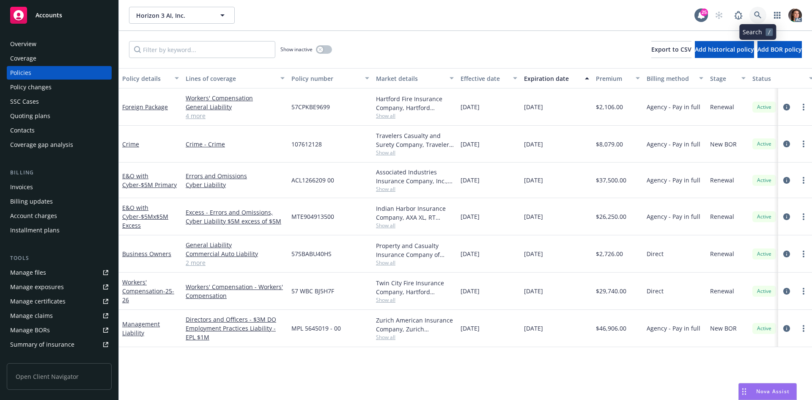
click at [752, 14] on link at bounding box center [757, 15] width 17 height 17
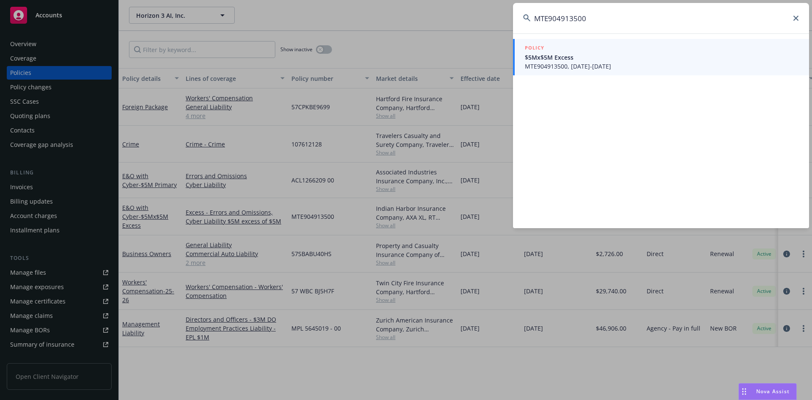
type input "MTE904913500"
click at [557, 68] on span "MTE904913500, 07/29/2025-07/29/2026" at bounding box center [662, 66] width 274 height 9
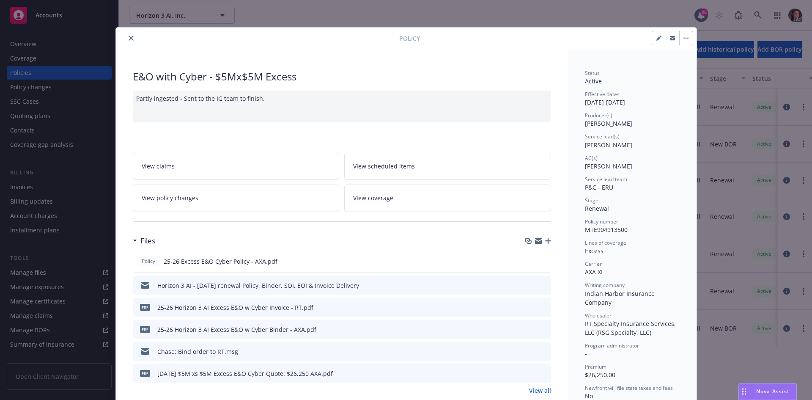
click at [540, 306] on icon "preview file" at bounding box center [543, 307] width 8 height 6
click at [131, 39] on button "close" at bounding box center [131, 38] width 10 height 10
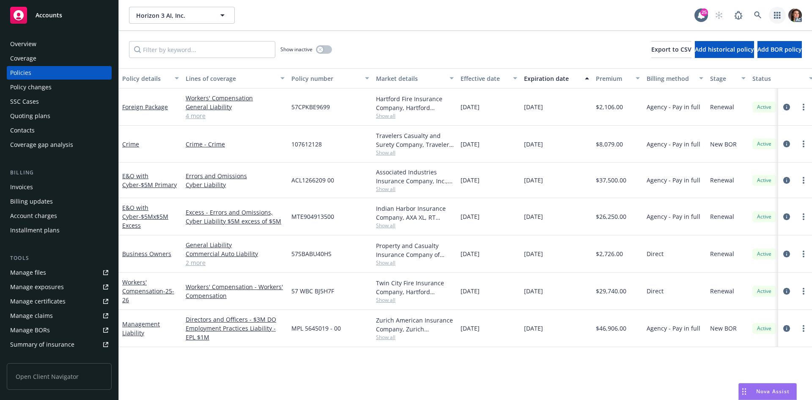
click at [769, 14] on link "button" at bounding box center [777, 15] width 17 height 17
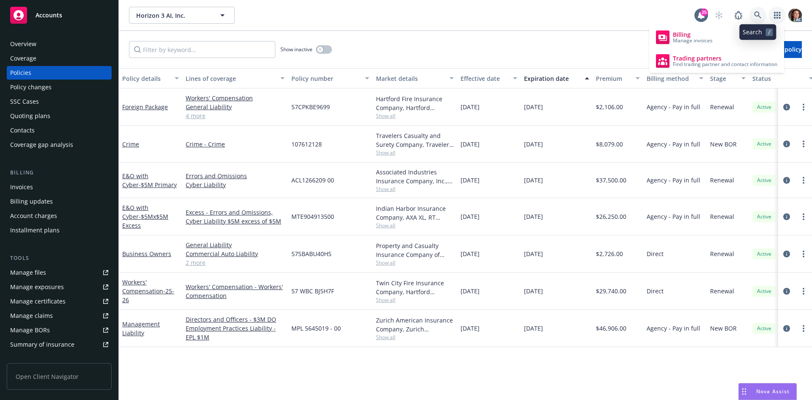
click at [764, 14] on link at bounding box center [757, 15] width 17 height 17
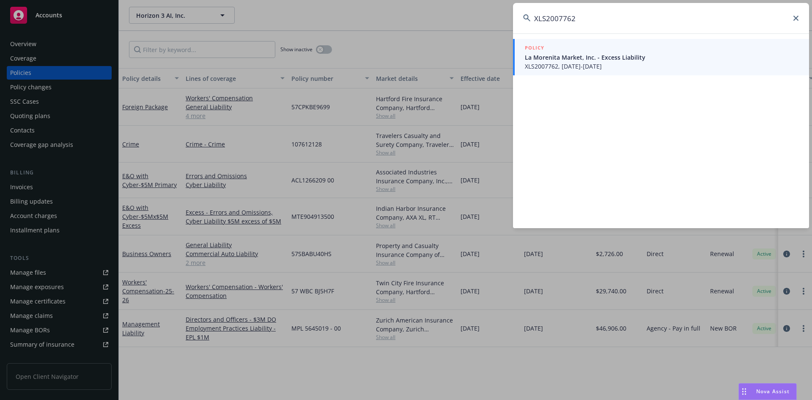
type input "XLS2007762"
click at [655, 52] on div "POLICY" at bounding box center [662, 48] width 274 height 9
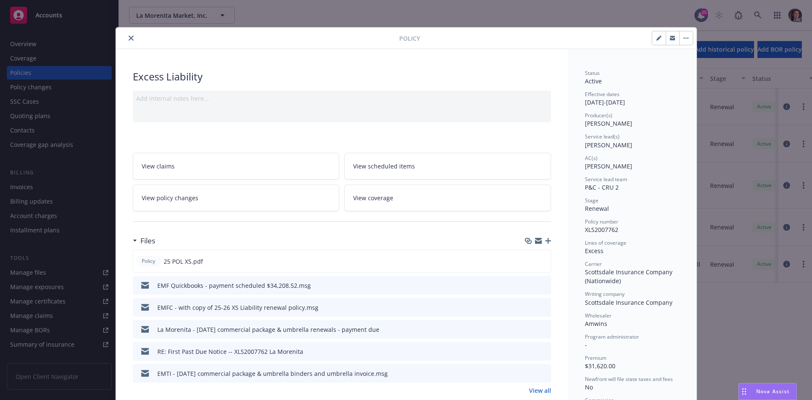
click at [529, 389] on link "View all" at bounding box center [540, 390] width 22 height 9
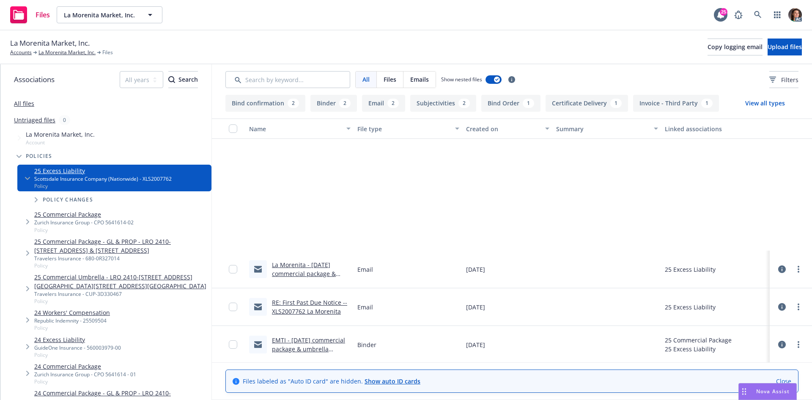
scroll to position [169, 0]
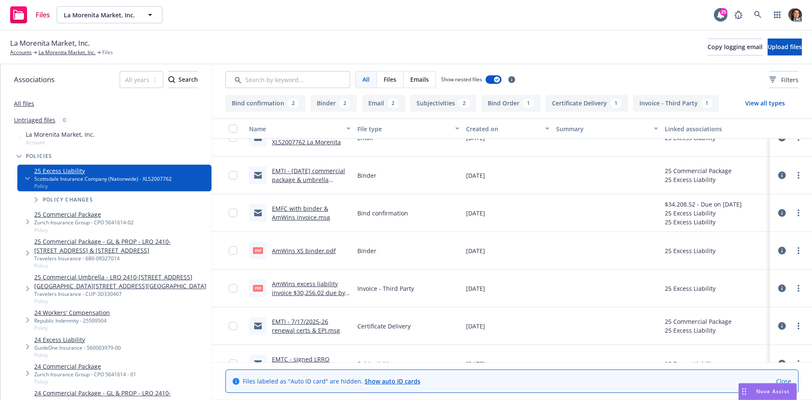
click at [316, 285] on link "AmWins excess liability invoice $30,256.02 due by [DATE].pdf" at bounding box center [308, 293] width 73 height 26
click at [763, 17] on link at bounding box center [757, 14] width 17 height 17
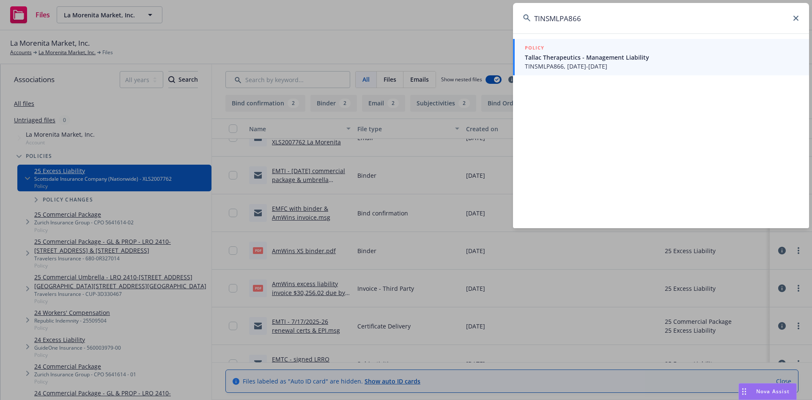
type input "TINSMLPA866"
click at [575, 58] on span "Tallac Therapeutics - Management Liability" at bounding box center [662, 57] width 274 height 9
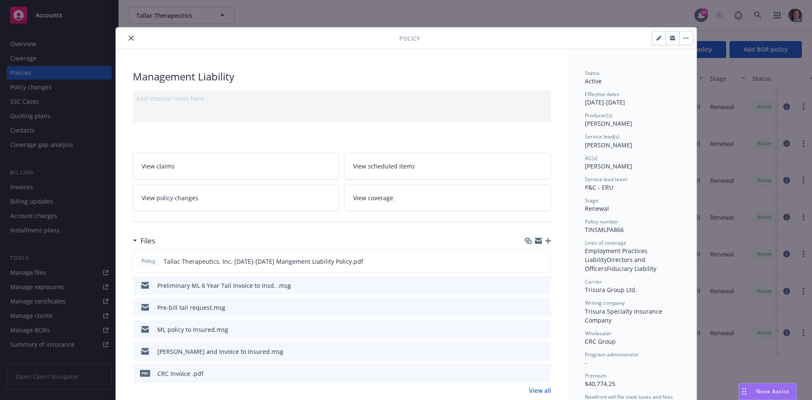
click at [539, 374] on icon "preview file" at bounding box center [543, 373] width 8 height 6
click at [129, 37] on icon "close" at bounding box center [131, 38] width 5 height 5
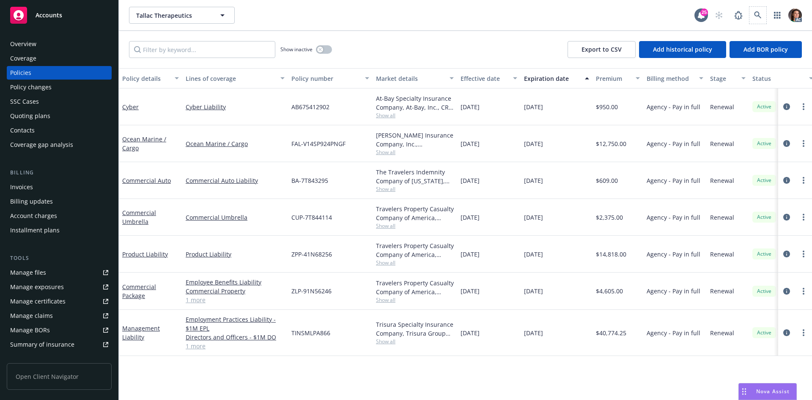
click at [750, 9] on span at bounding box center [757, 15] width 17 height 17
click at [756, 12] on icon at bounding box center [757, 14] width 7 height 7
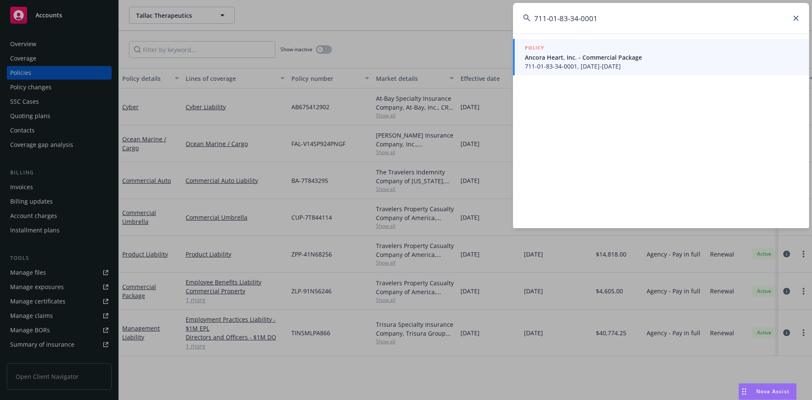
type input "711-01-83-34-0001"
drag, startPoint x: 587, startPoint y: 45, endPoint x: 576, endPoint y: 41, distance: 12.0
click at [587, 46] on div "POLICY" at bounding box center [662, 48] width 274 height 9
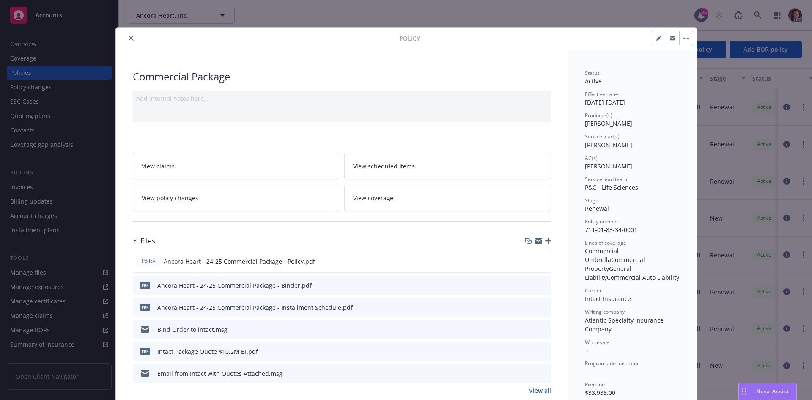
click at [525, 389] on div "View all" at bounding box center [342, 390] width 418 height 9
click at [529, 389] on link "View all" at bounding box center [540, 390] width 22 height 9
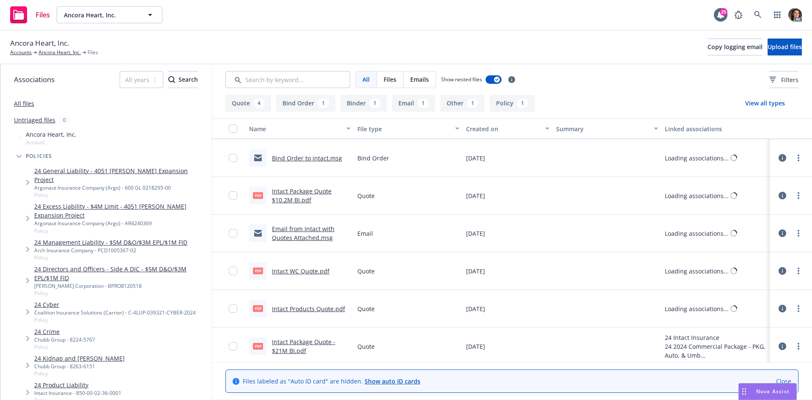
scroll to position [115, 0]
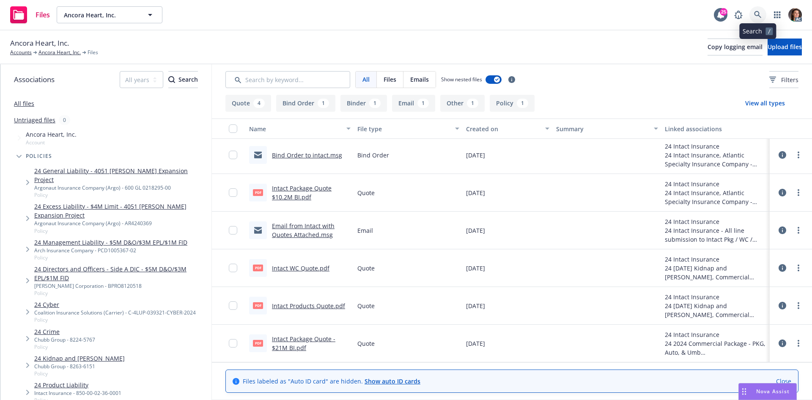
click at [760, 15] on icon at bounding box center [758, 15] width 8 height 8
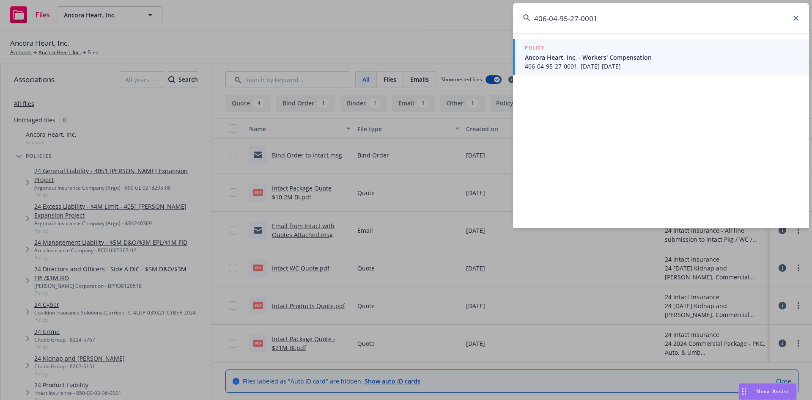
type input "406-04-95-27-0001"
click at [591, 51] on div "POLICY" at bounding box center [662, 48] width 274 height 9
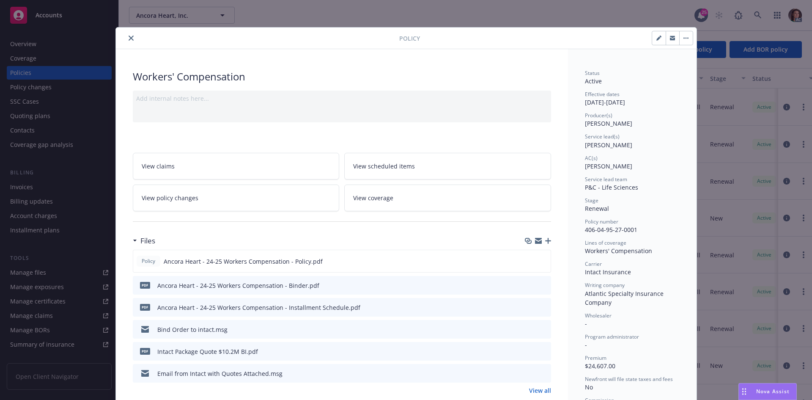
click at [544, 392] on link "View all" at bounding box center [540, 390] width 22 height 9
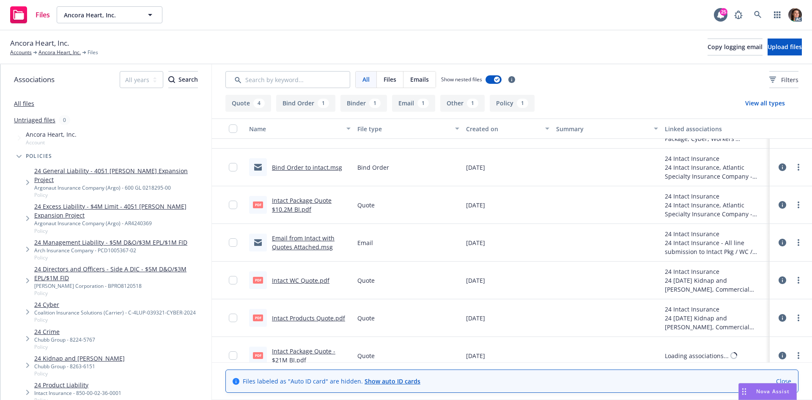
scroll to position [112, 0]
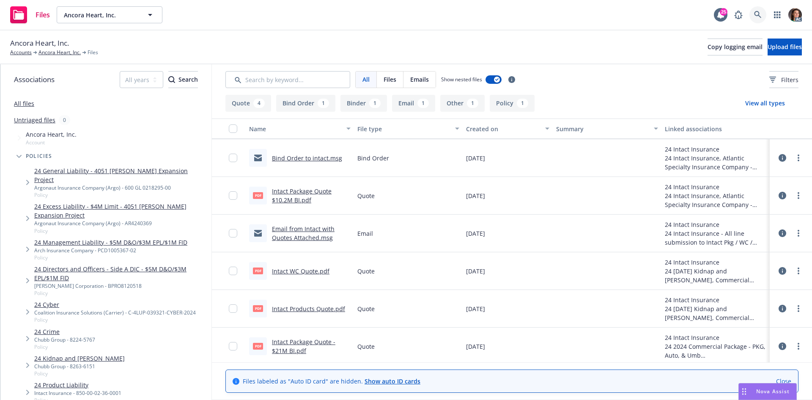
click at [756, 13] on icon at bounding box center [758, 15] width 8 height 8
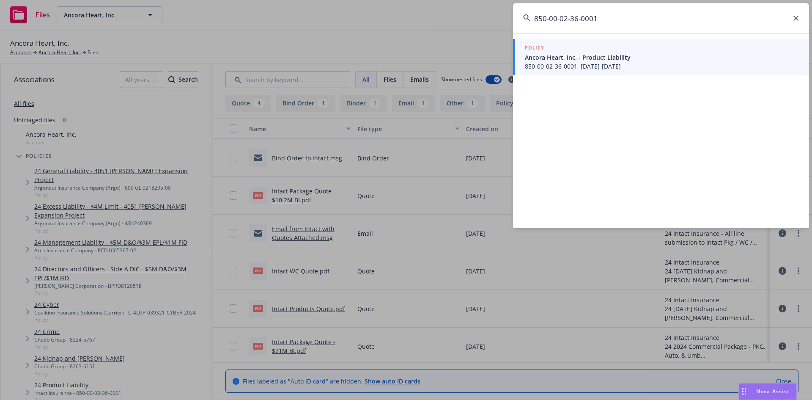
type input "850-00-02-36-0001"
click at [547, 65] on span "850-00-02-36-0001, 11/01/2024-11/01/2025" at bounding box center [662, 66] width 274 height 9
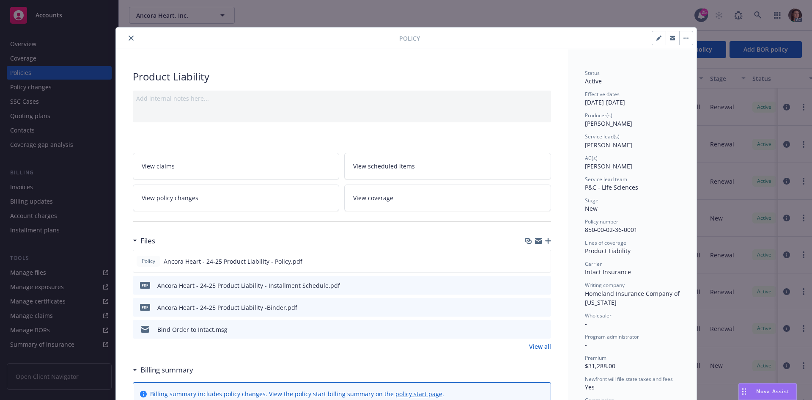
drag, startPoint x: 125, startPoint y: 37, endPoint x: 201, endPoint y: 27, distance: 76.7
click at [126, 37] on button "close" at bounding box center [131, 38] width 10 height 10
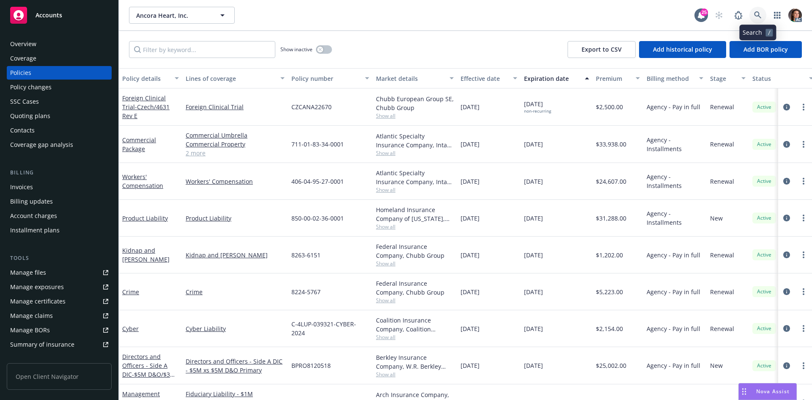
click at [764, 13] on link at bounding box center [757, 15] width 17 height 17
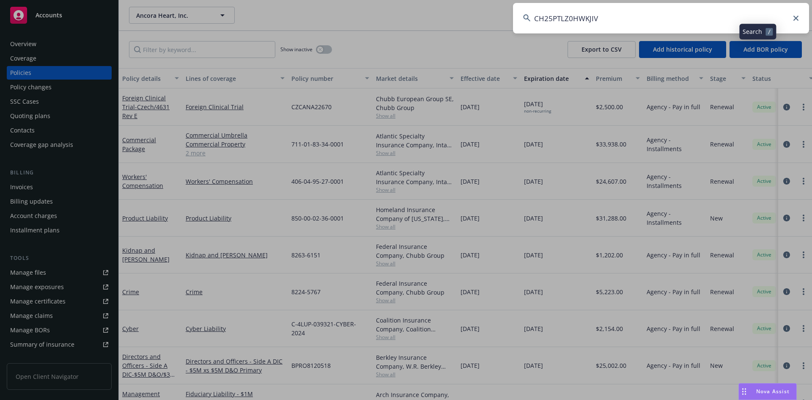
type input "CH25PTLZ0HWKJIV"
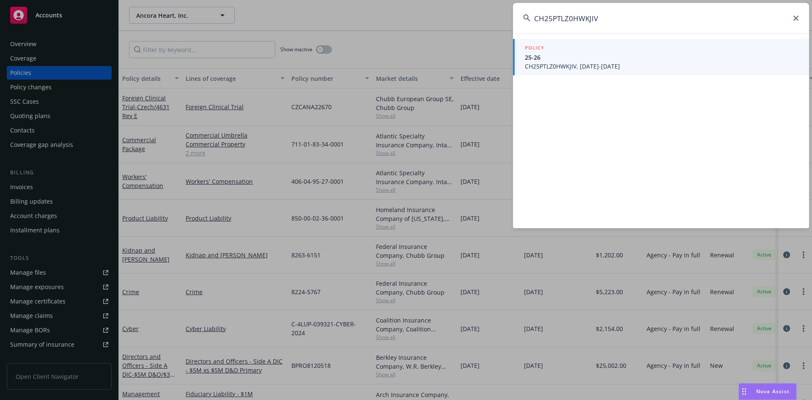
click at [659, 49] on div "POLICY" at bounding box center [662, 48] width 274 height 9
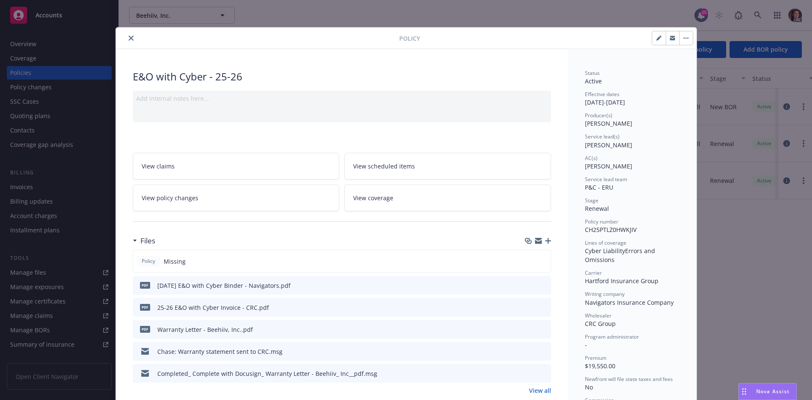
click at [545, 306] on div "pdf 25-26 E&O with Cyber Invoice - CRC.pdf" at bounding box center [342, 307] width 418 height 19
click at [544, 306] on div "pdf 25-26 E&O with Cyber Invoice - CRC.pdf" at bounding box center [342, 307] width 418 height 19
click at [543, 306] on icon "preview file" at bounding box center [543, 307] width 8 height 6
click at [129, 37] on icon "close" at bounding box center [131, 38] width 5 height 5
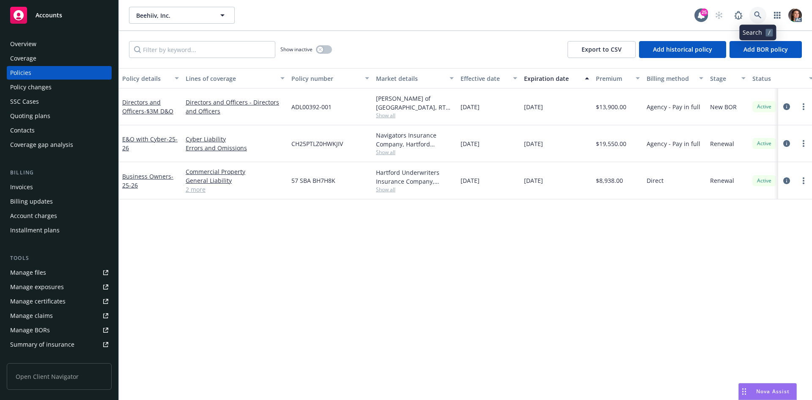
click at [754, 13] on icon at bounding box center [758, 15] width 8 height 8
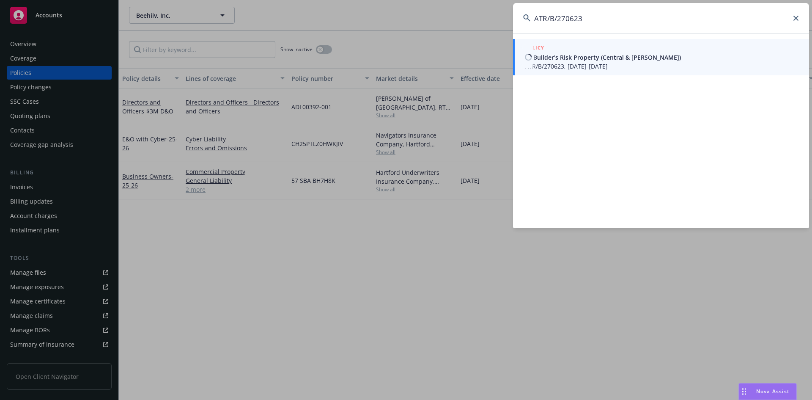
type input "ATR/B/270623"
click at [549, 71] on link "POLICY 25 Builder's Risk Property (Central & [PERSON_NAME]) ATR/B/270623, [DATE…" at bounding box center [661, 57] width 296 height 36
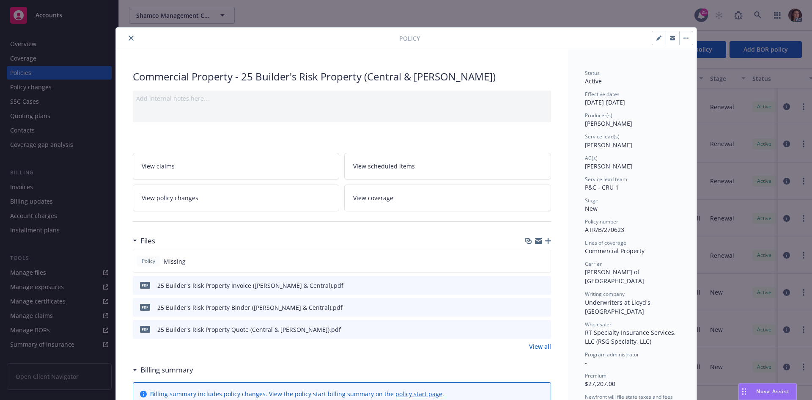
click at [538, 343] on link "View all" at bounding box center [540, 346] width 22 height 9
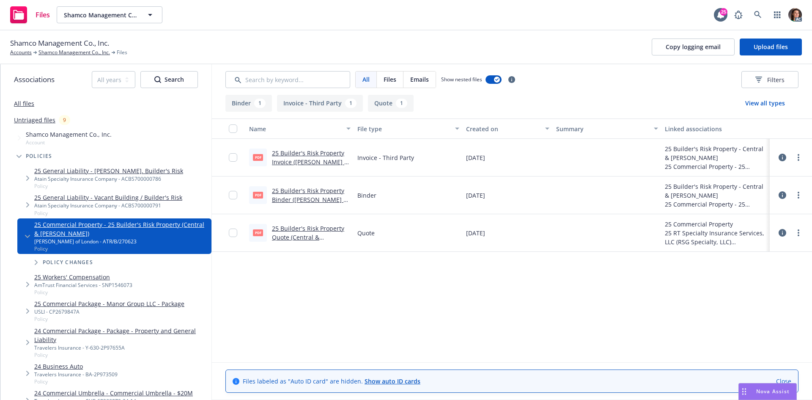
click at [316, 156] on link "25 Builder's Risk Property Invoice ([PERSON_NAME] & Central).pdf" at bounding box center [310, 162] width 77 height 26
click at [758, 17] on icon at bounding box center [758, 15] width 8 height 8
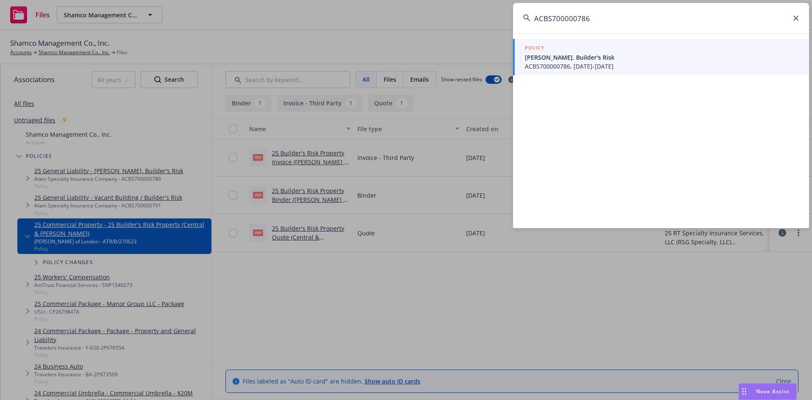
type input "ACBS700000786"
click at [575, 49] on div "POLICY" at bounding box center [662, 48] width 274 height 9
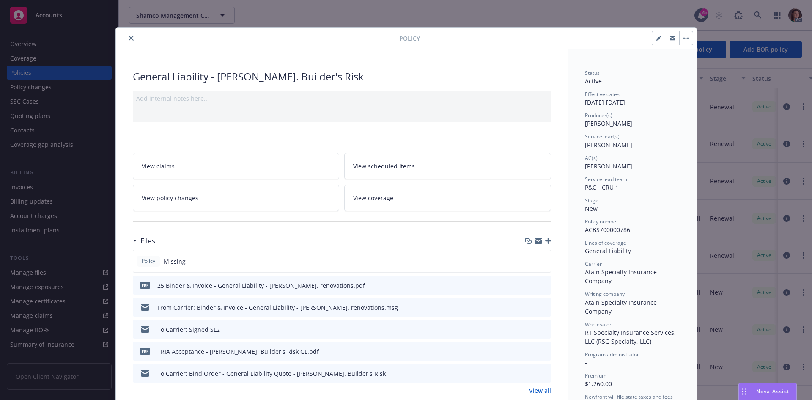
click at [539, 285] on icon "preview file" at bounding box center [543, 285] width 8 height 6
click at [129, 36] on icon "close" at bounding box center [131, 38] width 5 height 5
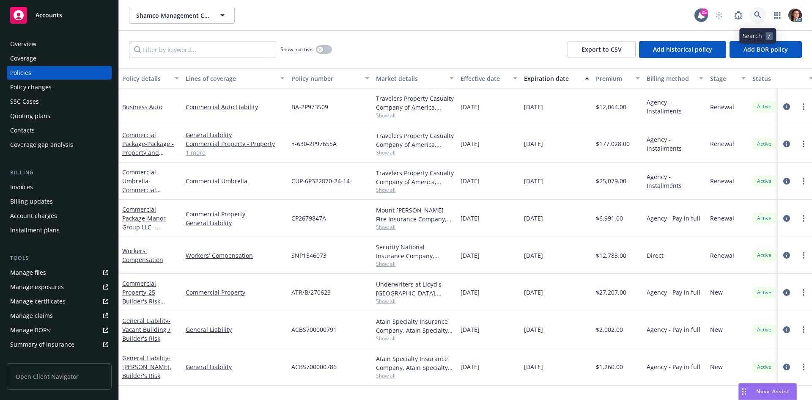
click at [760, 17] on icon at bounding box center [757, 14] width 7 height 7
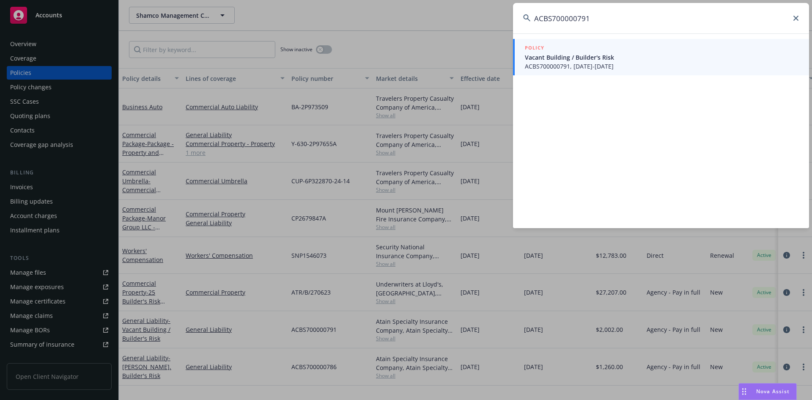
type input "ACBS700000791"
click at [554, 55] on span "Vacant Building / Builder's Risk" at bounding box center [662, 57] width 274 height 9
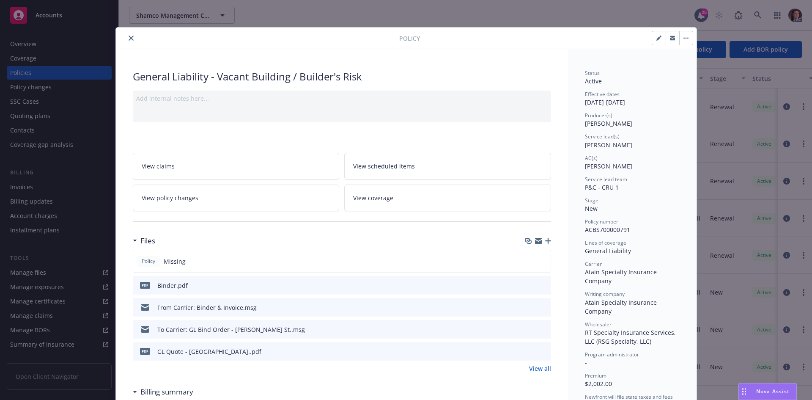
click at [539, 367] on link "View all" at bounding box center [540, 368] width 22 height 9
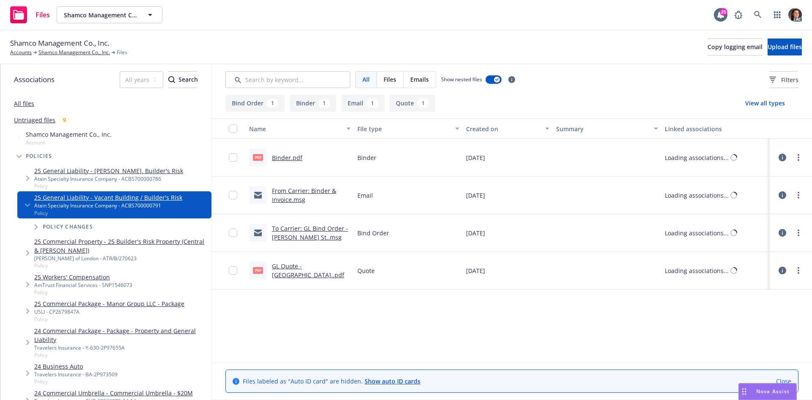
click at [291, 157] on link "Binder.pdf" at bounding box center [287, 158] width 30 height 8
